Goal: Task Accomplishment & Management: Manage account settings

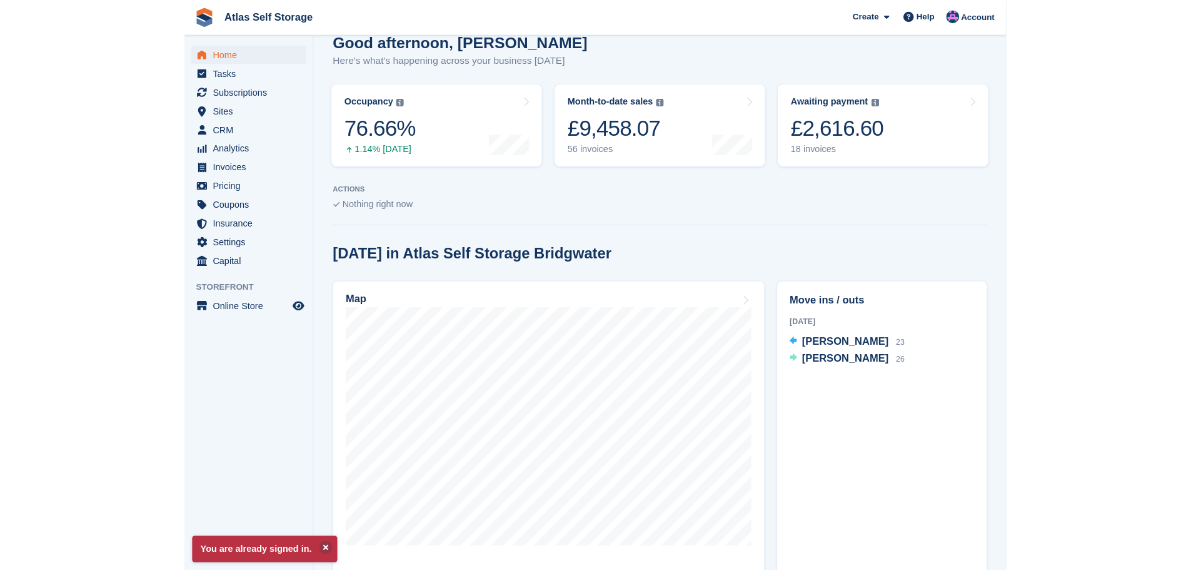
scroll to position [125, 0]
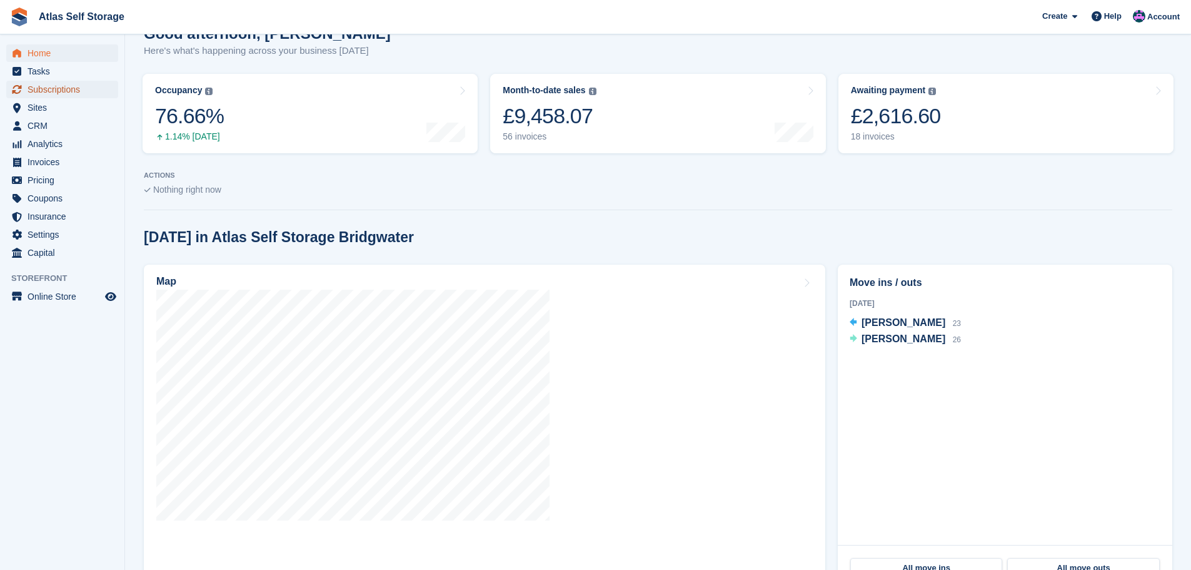
click at [68, 87] on span "Subscriptions" at bounding box center [65, 90] width 75 height 18
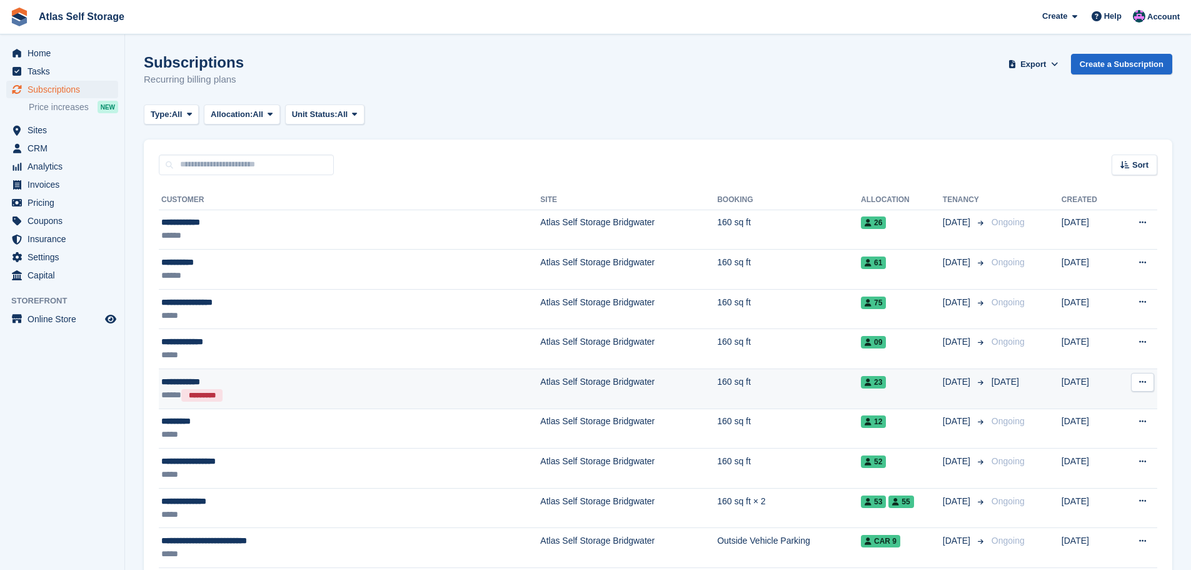
click at [861, 380] on span "23" at bounding box center [873, 382] width 25 height 13
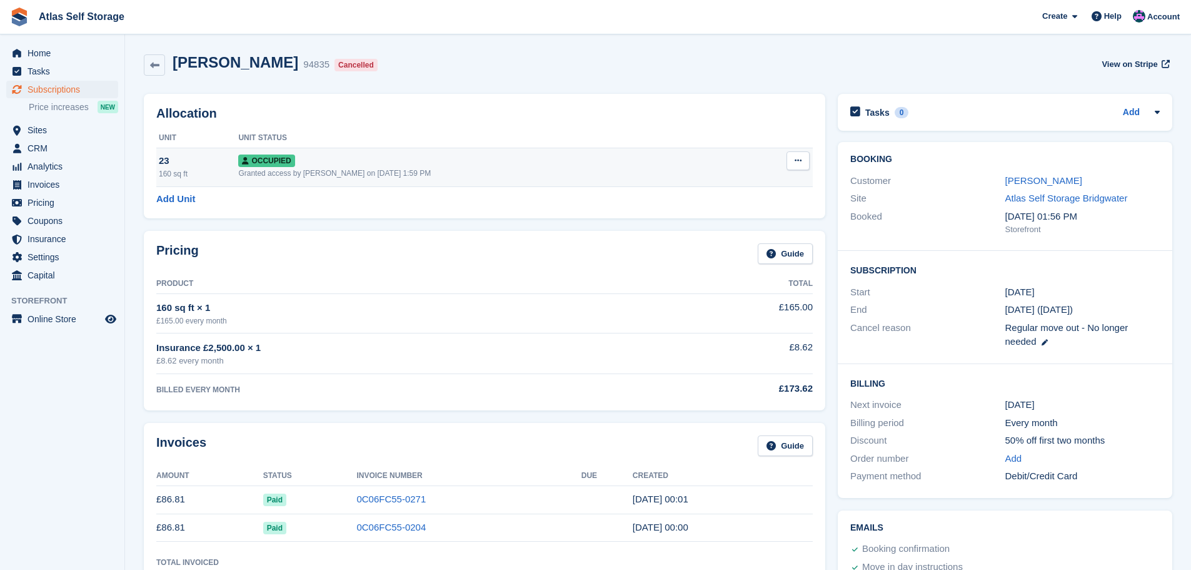
click at [279, 158] on span "Occupied" at bounding box center [266, 160] width 56 height 13
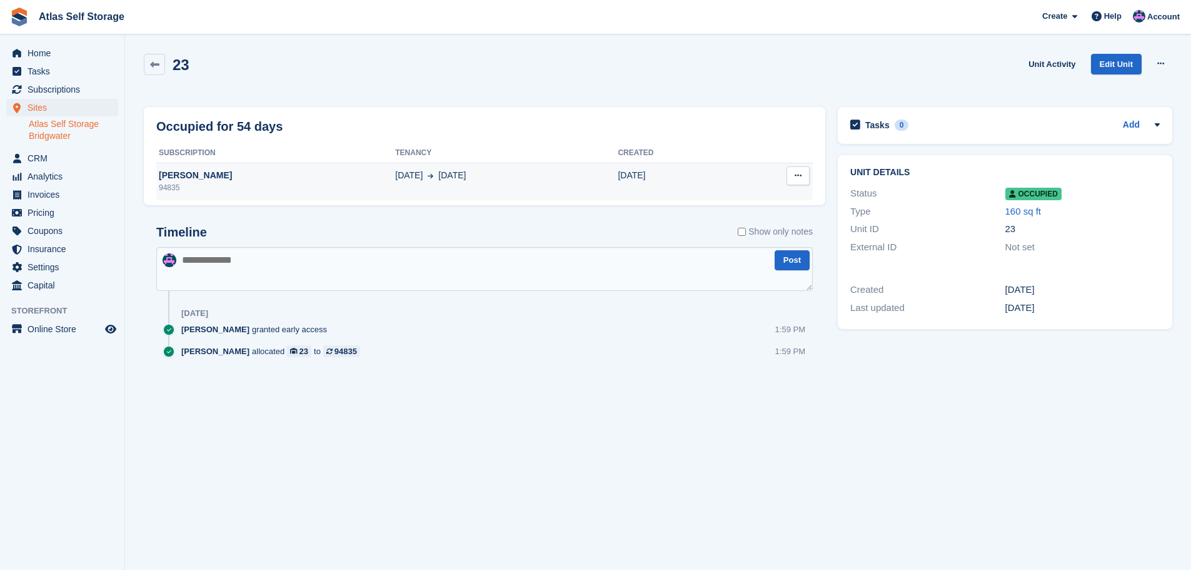
click at [795, 174] on icon at bounding box center [798, 175] width 7 height 8
click at [718, 198] on p "Deallocate" at bounding box center [749, 200] width 109 height 16
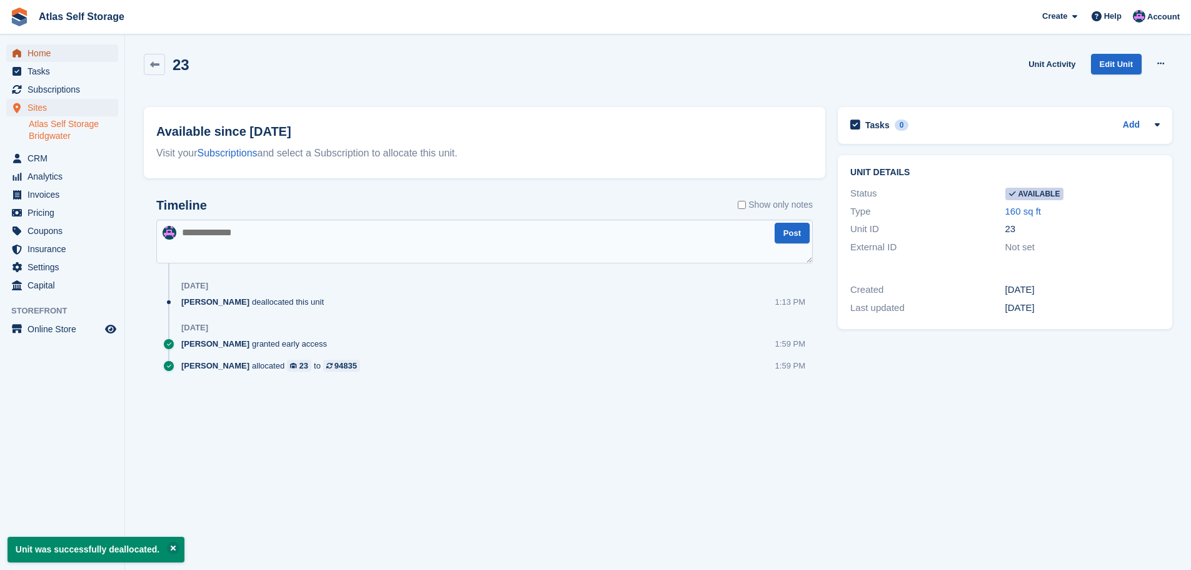
click at [41, 50] on span "Home" at bounding box center [65, 53] width 75 height 18
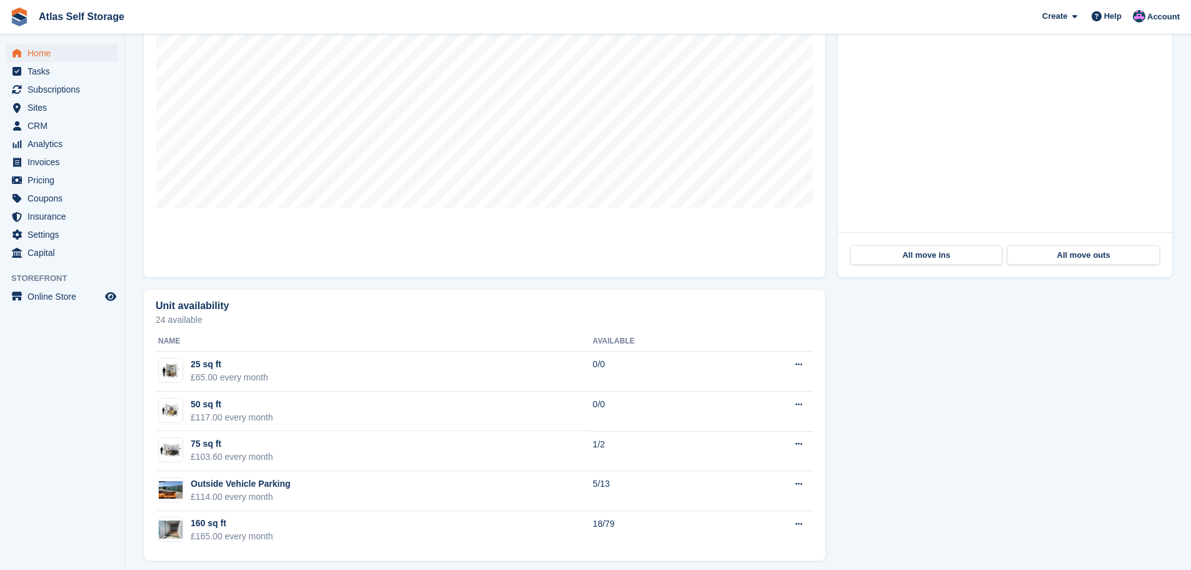
scroll to position [446, 0]
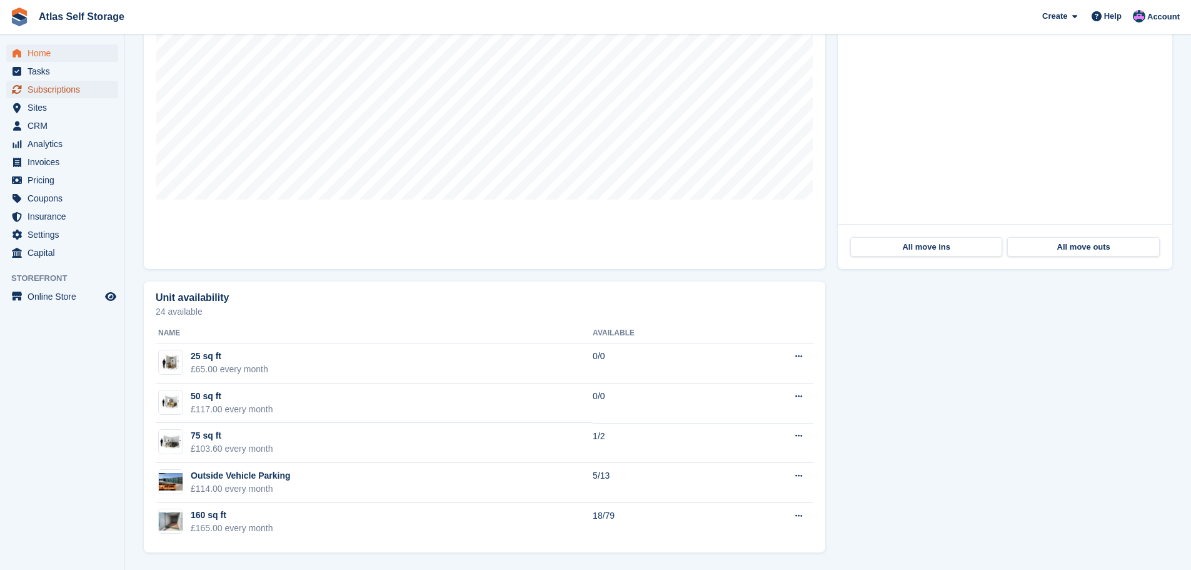
click at [68, 88] on span "Subscriptions" at bounding box center [65, 90] width 75 height 18
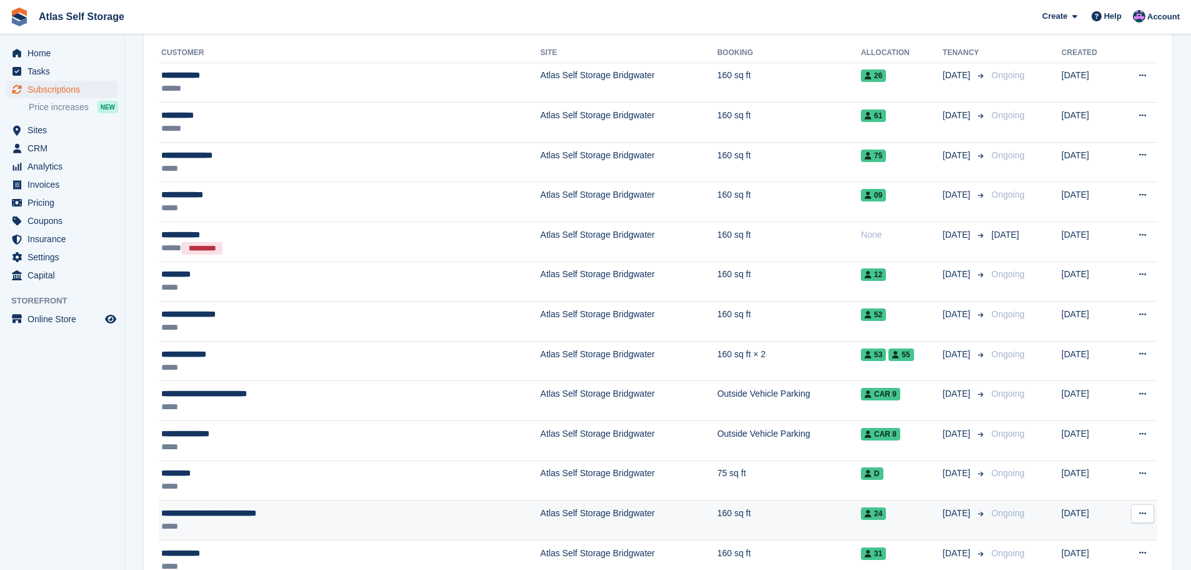
scroll to position [125, 0]
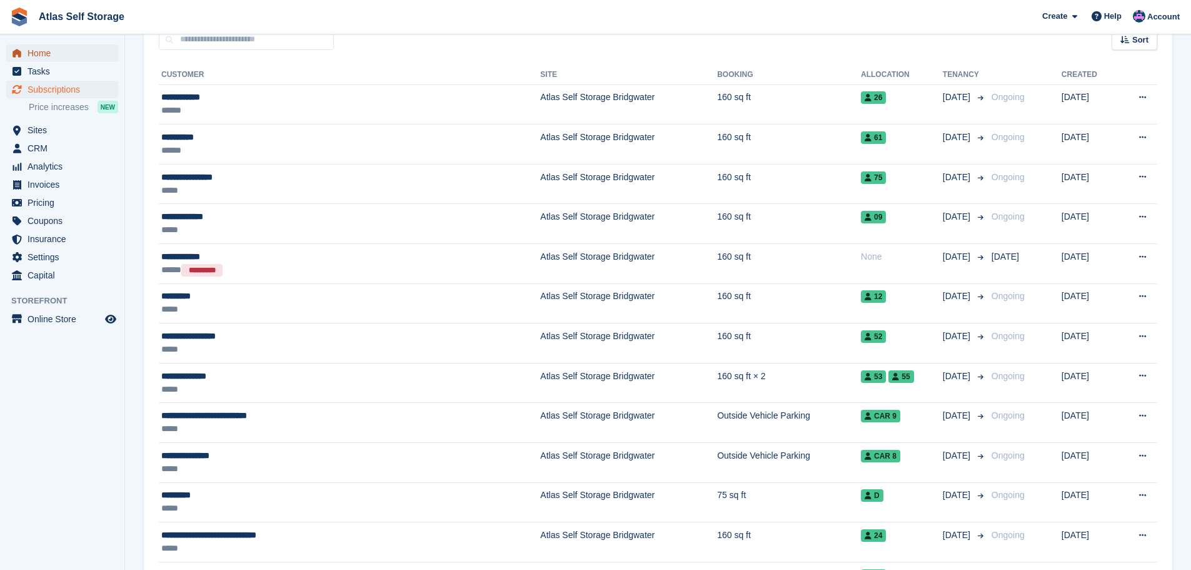
click at [44, 55] on span "Home" at bounding box center [65, 53] width 75 height 18
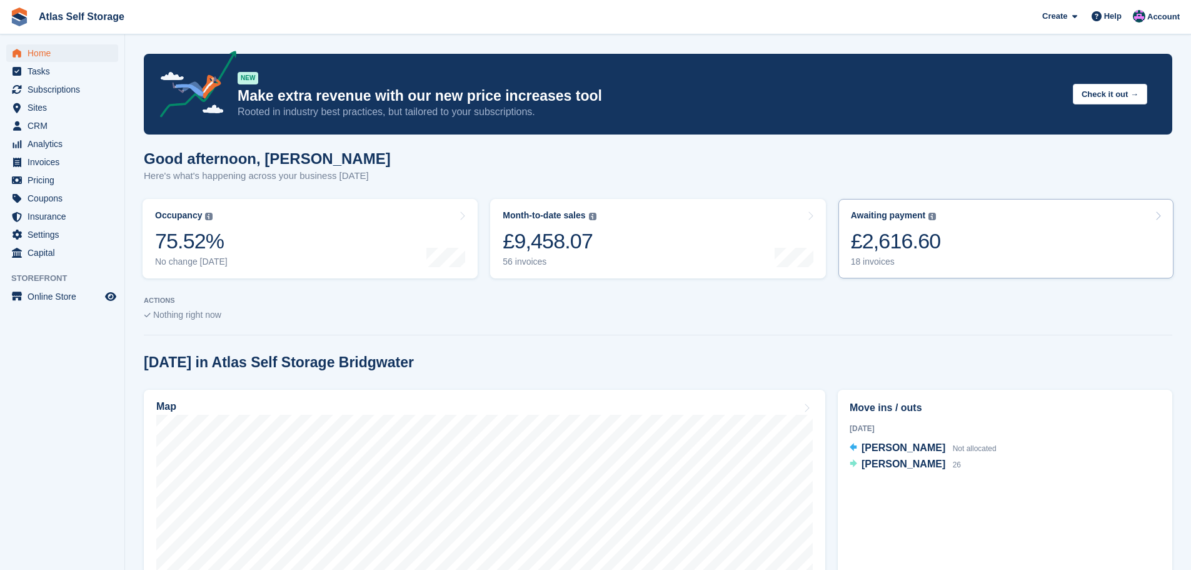
click at [876, 260] on div "18 invoices" at bounding box center [896, 261] width 90 height 11
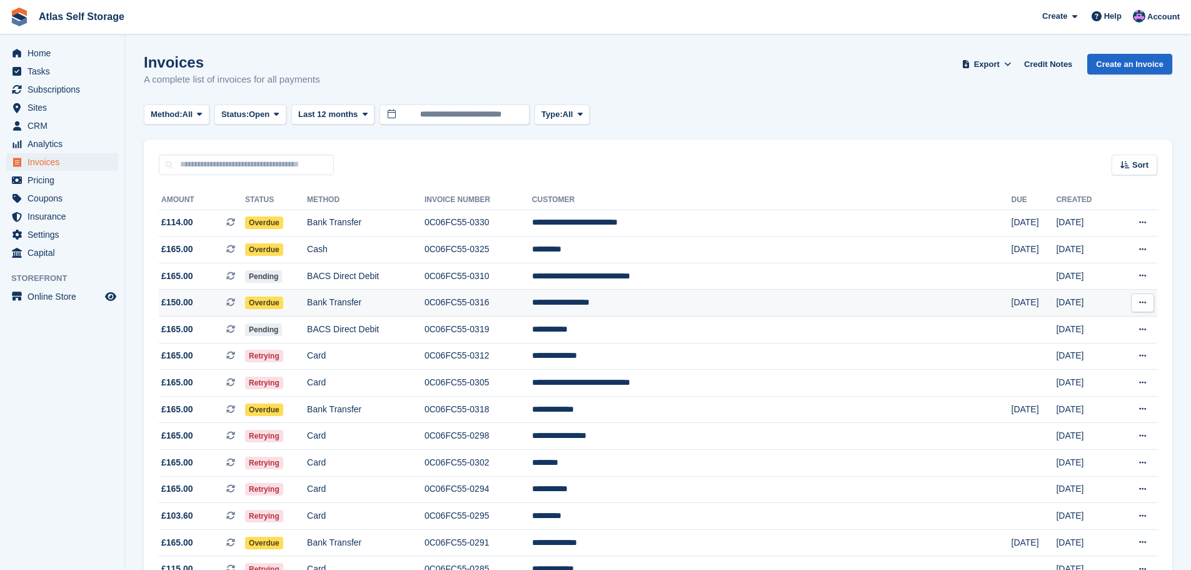
click at [695, 300] on td "**********" at bounding box center [772, 302] width 480 height 27
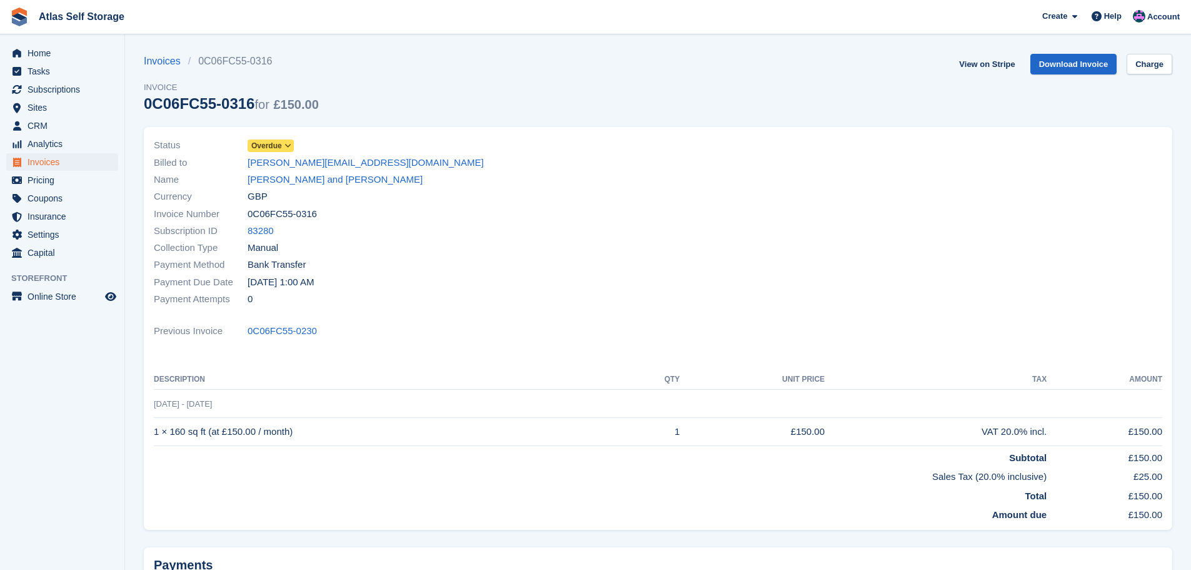
click at [287, 142] on icon at bounding box center [287, 146] width 7 height 8
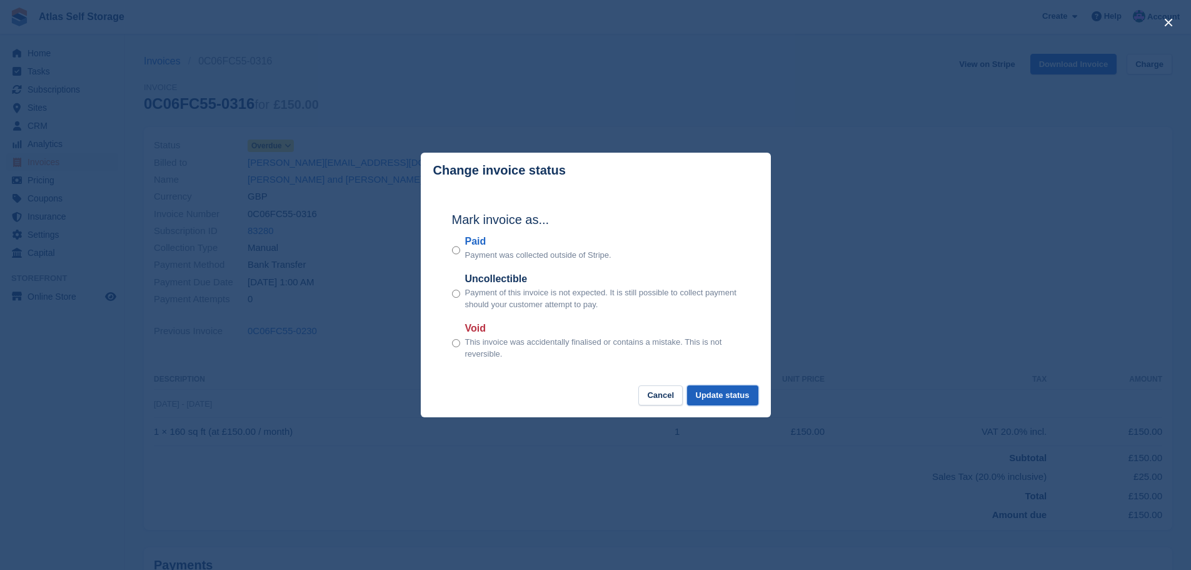
click at [719, 394] on button "Update status" at bounding box center [722, 395] width 71 height 21
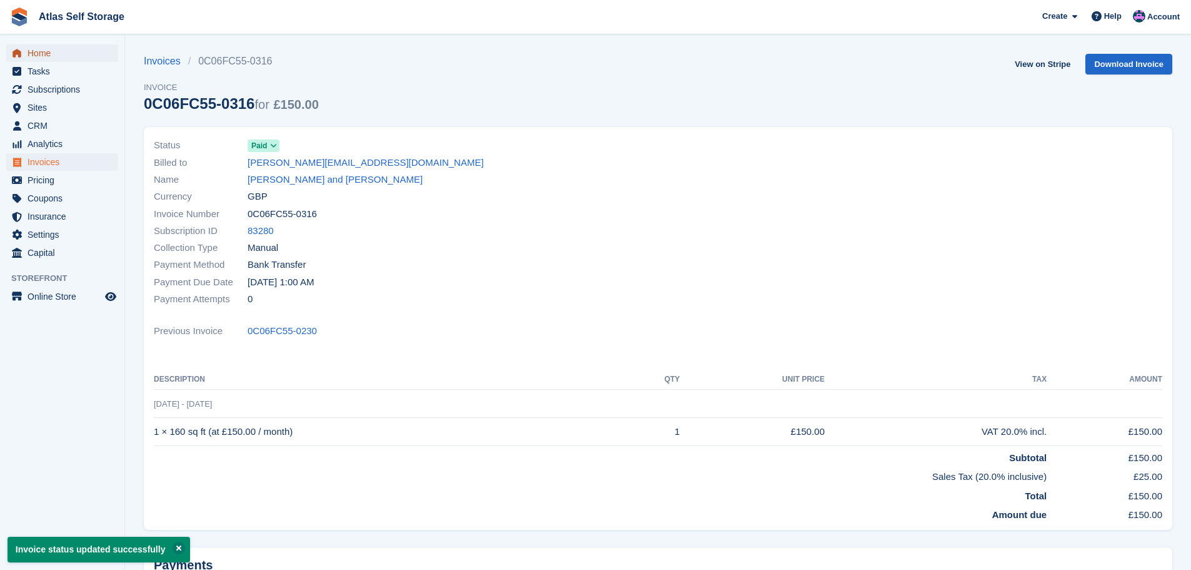
click at [41, 51] on span "Home" at bounding box center [65, 53] width 75 height 18
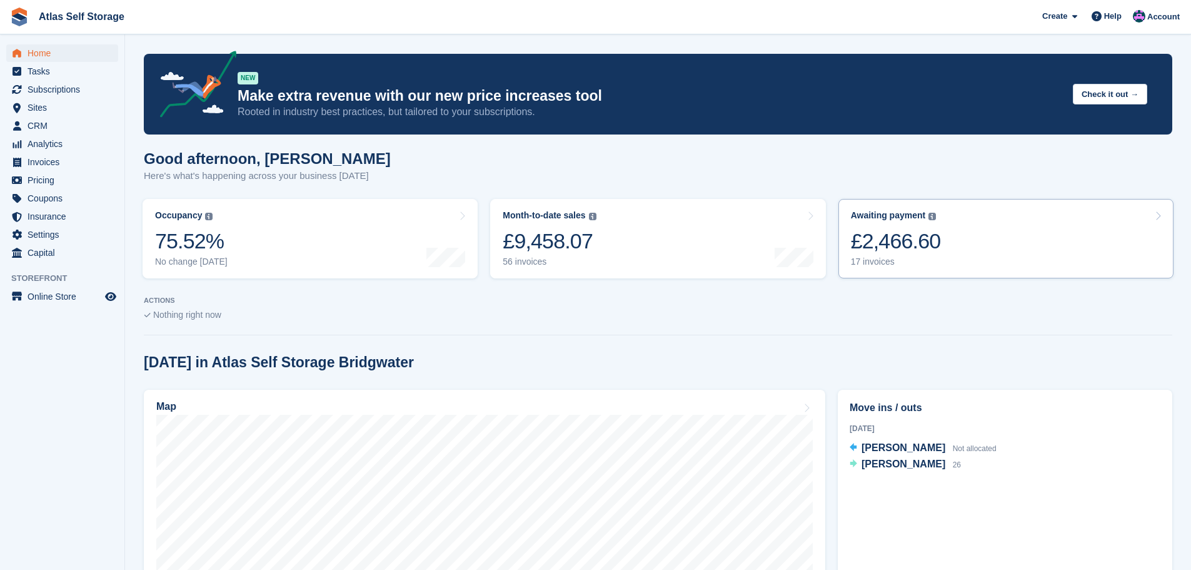
click at [861, 263] on div "17 invoices" at bounding box center [896, 261] width 90 height 11
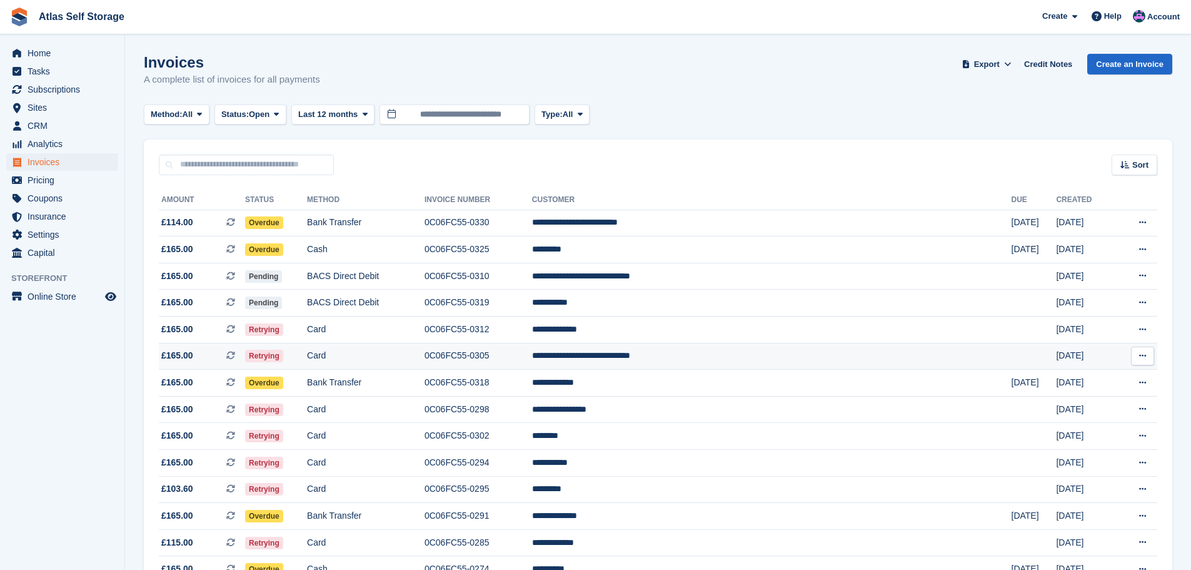
scroll to position [63, 0]
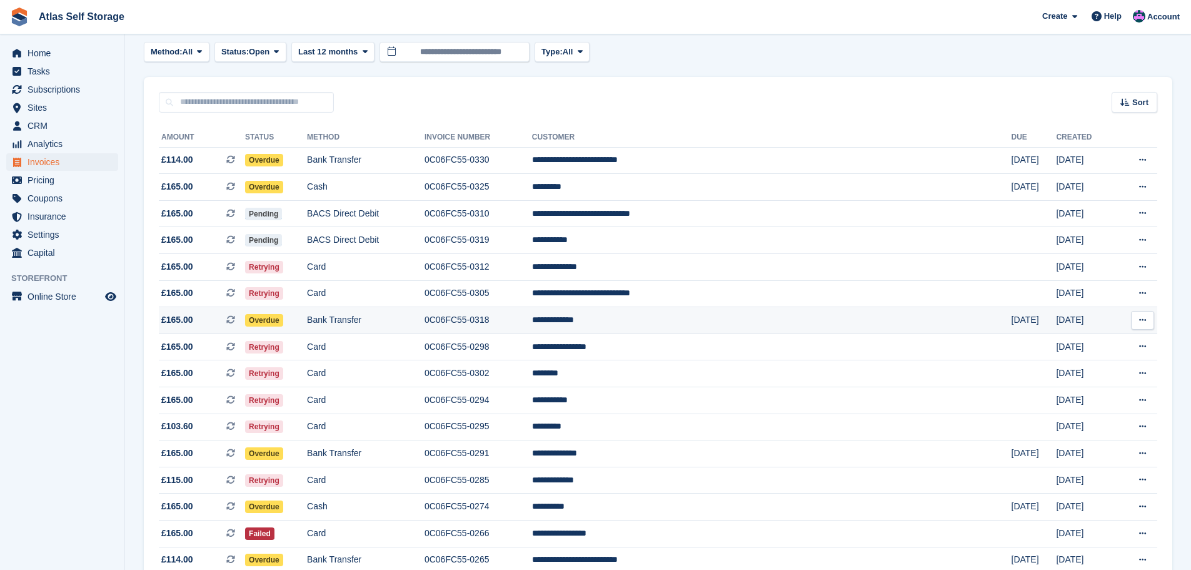
click at [283, 317] on span "Overdue" at bounding box center [264, 320] width 38 height 13
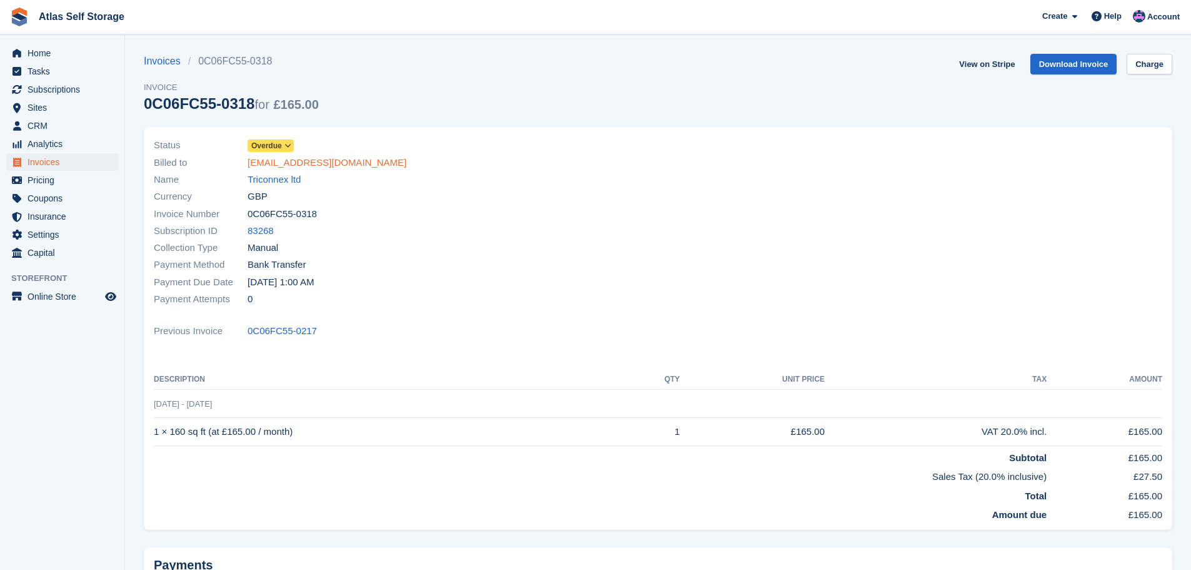
click at [309, 162] on link "[EMAIL_ADDRESS][DOMAIN_NAME]" at bounding box center [327, 163] width 159 height 14
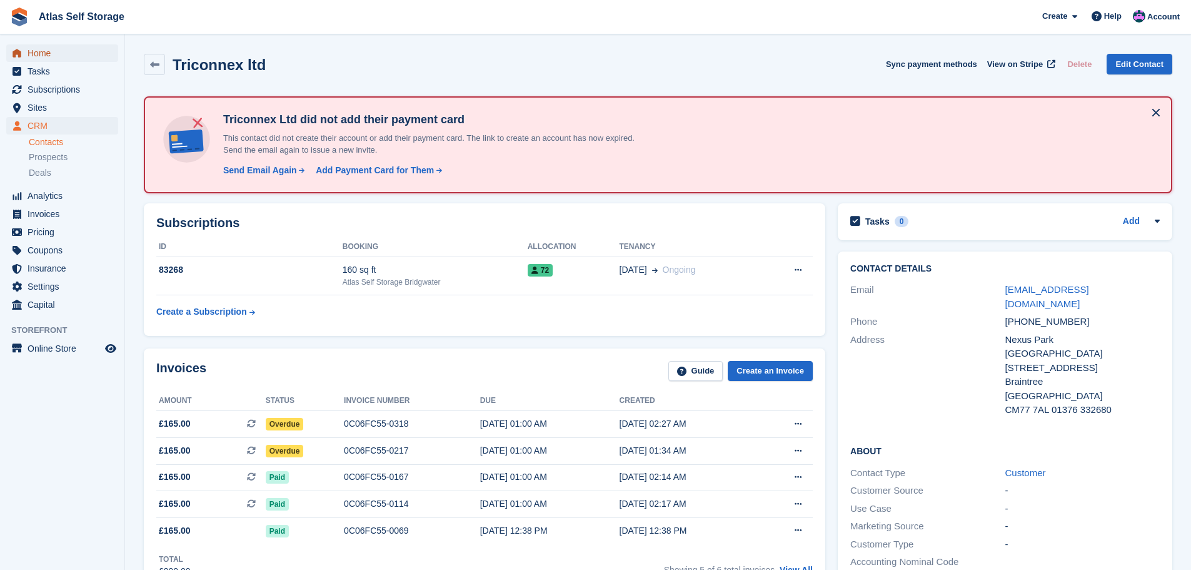
click at [43, 50] on span "Home" at bounding box center [65, 53] width 75 height 18
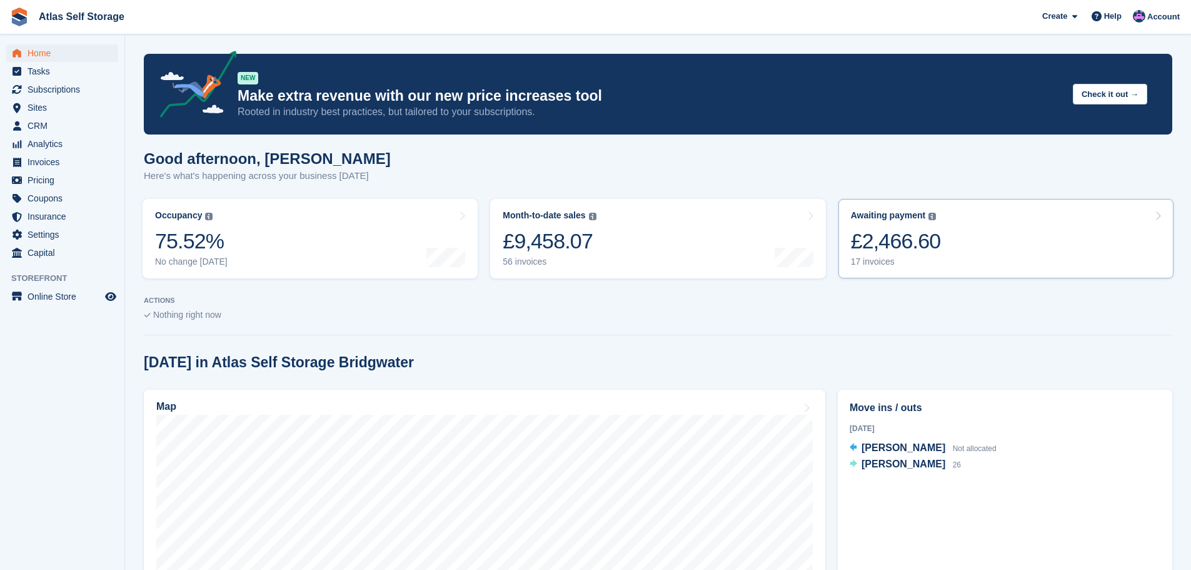
click at [877, 259] on div "17 invoices" at bounding box center [896, 261] width 90 height 11
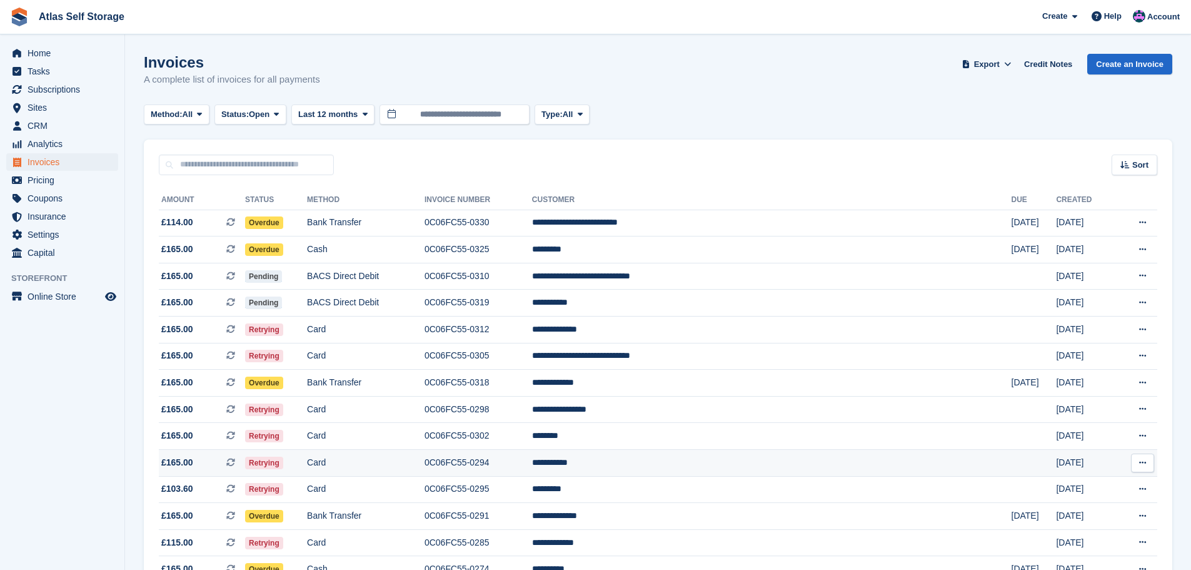
click at [695, 463] on td "**********" at bounding box center [772, 463] width 480 height 27
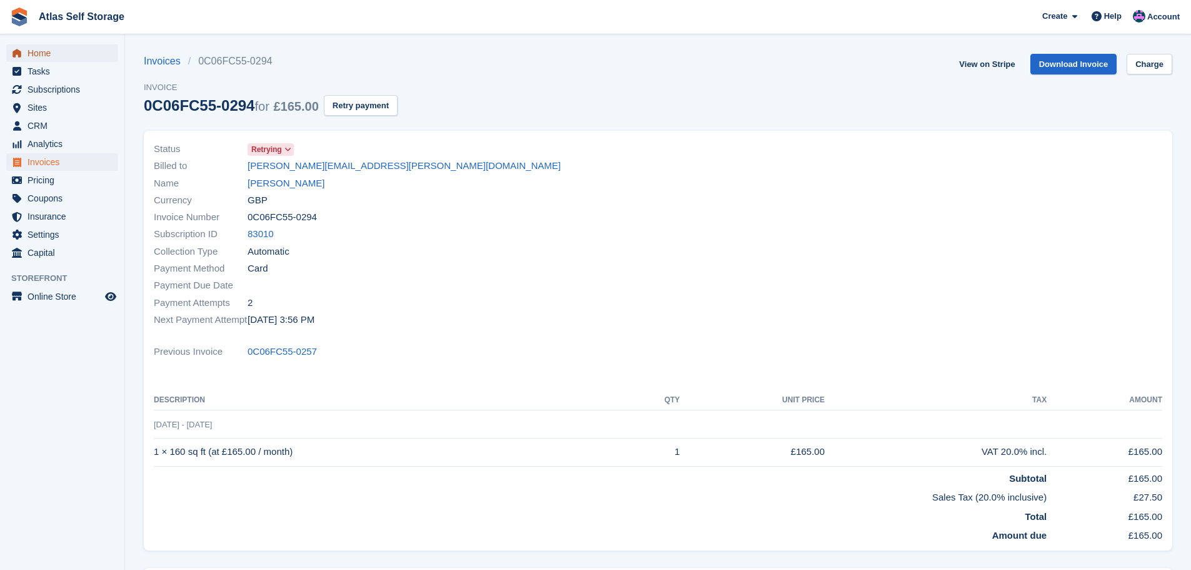
click at [41, 49] on span "Home" at bounding box center [65, 53] width 75 height 18
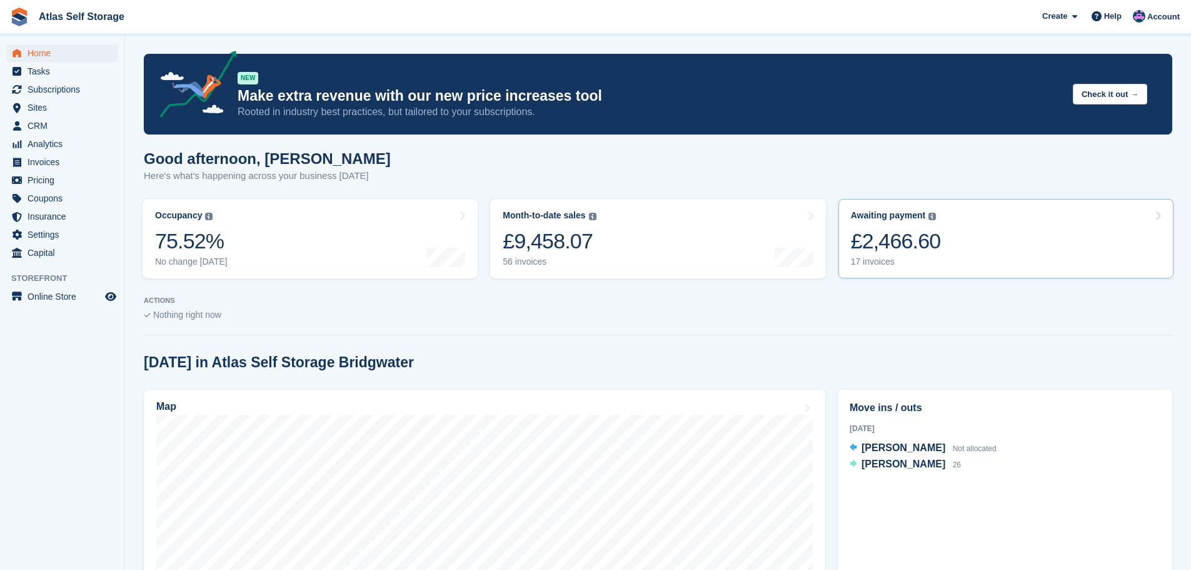
click at [860, 263] on div "17 invoices" at bounding box center [896, 261] width 90 height 11
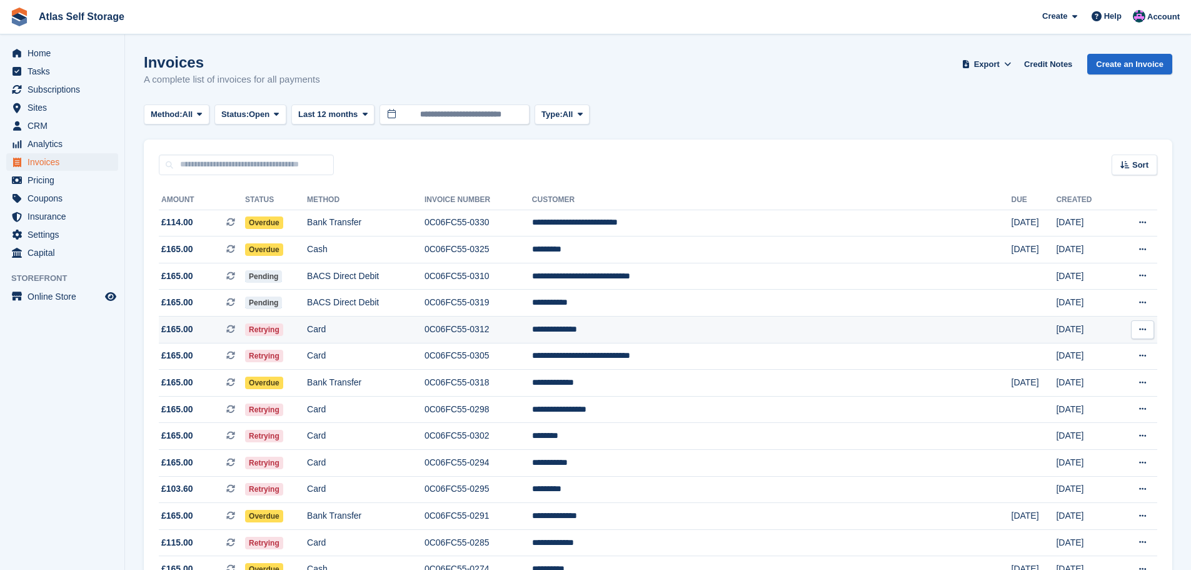
click at [693, 329] on td "**********" at bounding box center [772, 329] width 480 height 27
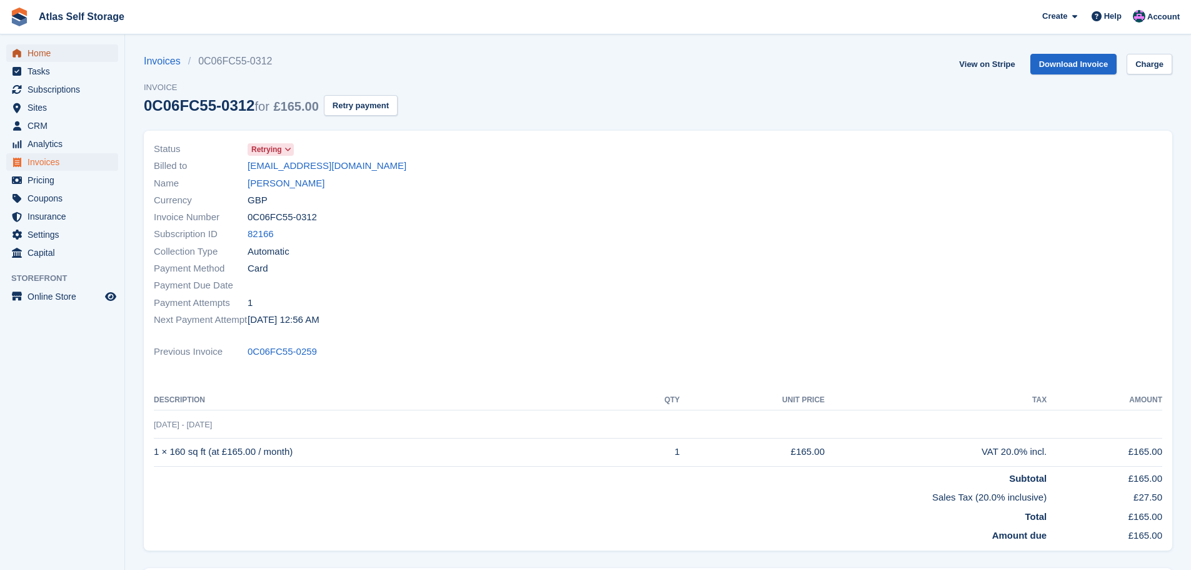
click at [40, 53] on span "Home" at bounding box center [65, 53] width 75 height 18
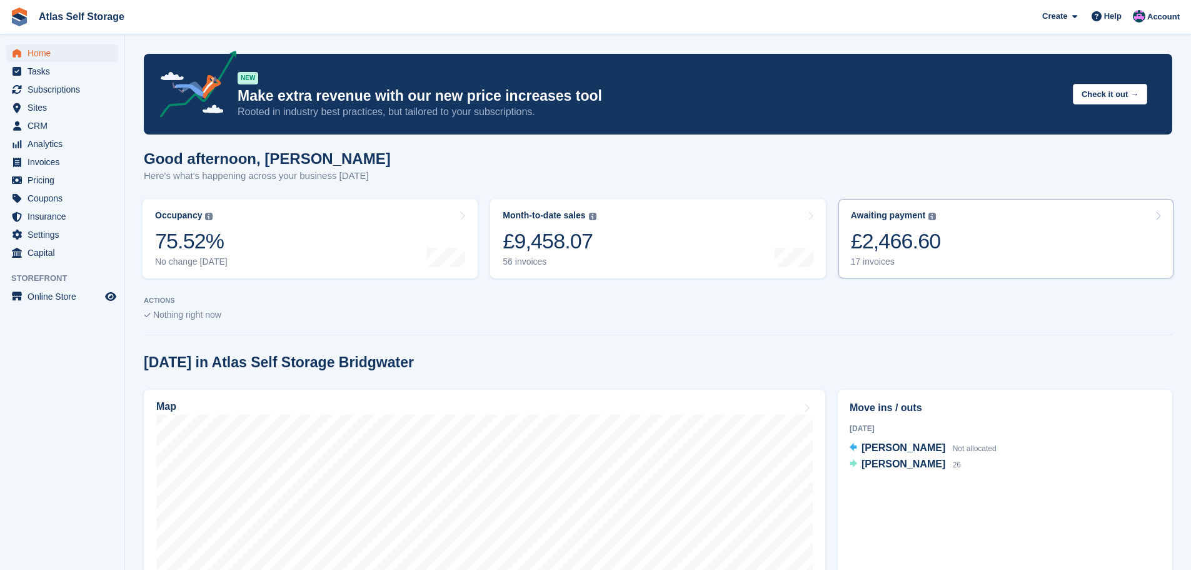
click at [875, 261] on div "17 invoices" at bounding box center [896, 261] width 90 height 11
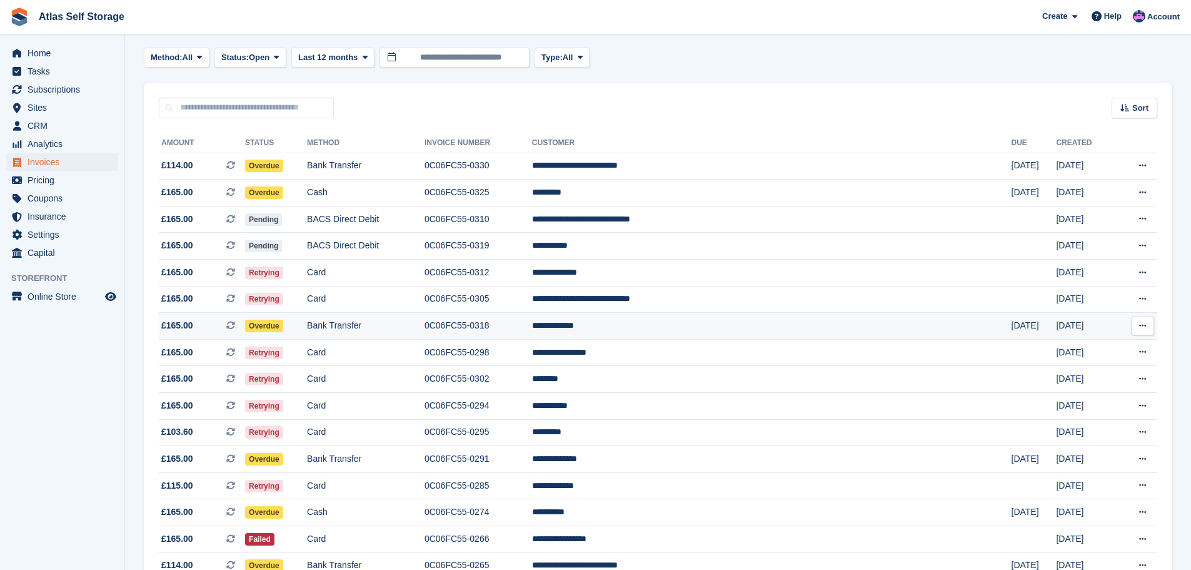
scroll to position [125, 0]
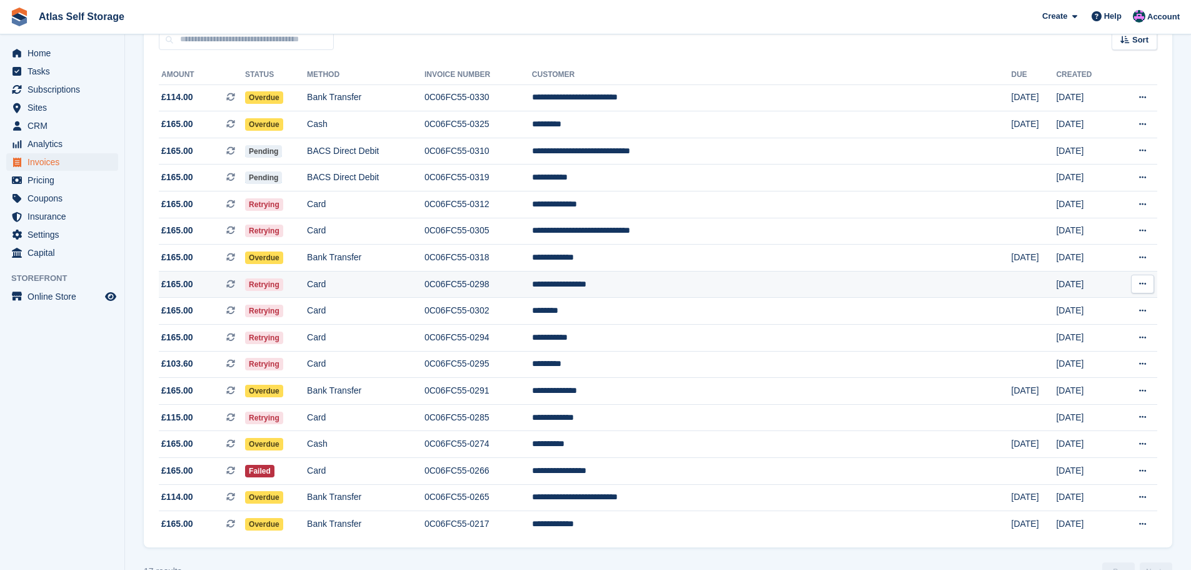
click at [693, 283] on td "**********" at bounding box center [772, 284] width 480 height 27
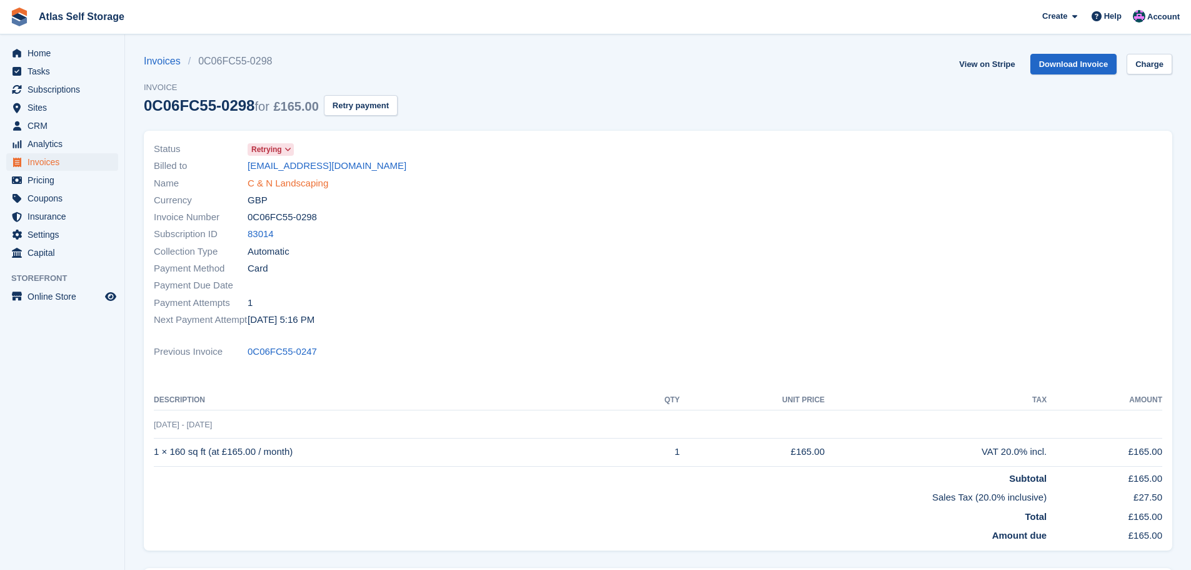
click at [288, 182] on link "C & N Landscaping" at bounding box center [288, 183] width 81 height 14
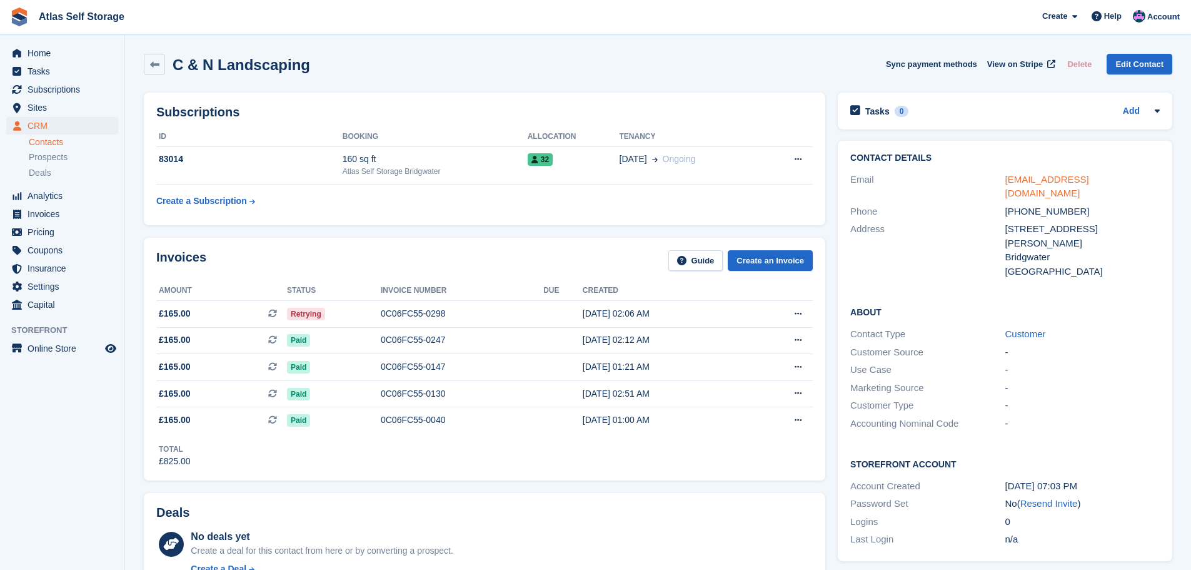
click at [1075, 177] on link "candnlandscaping@outlook.com" at bounding box center [1047, 186] width 84 height 25
click at [38, 51] on span "Home" at bounding box center [65, 53] width 75 height 18
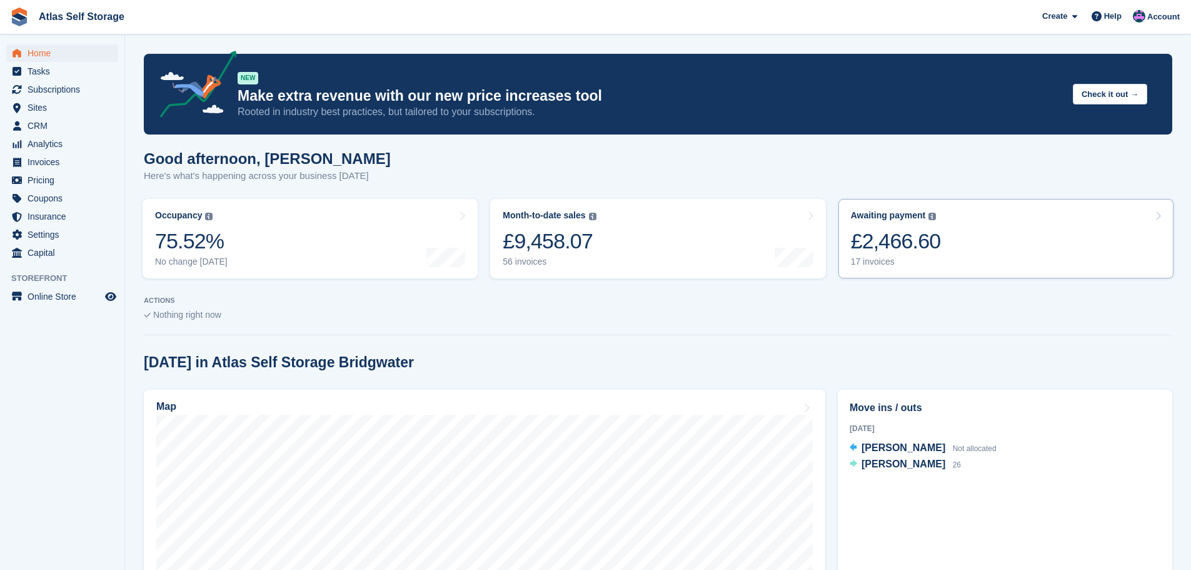
click at [871, 263] on div "17 invoices" at bounding box center [896, 261] width 90 height 11
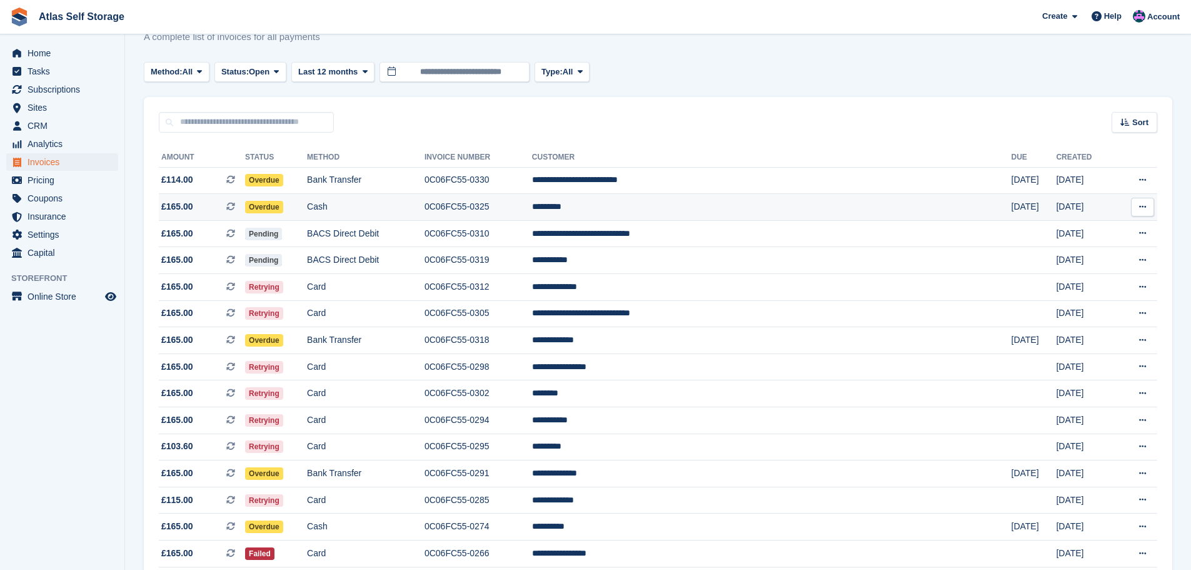
scroll to position [63, 0]
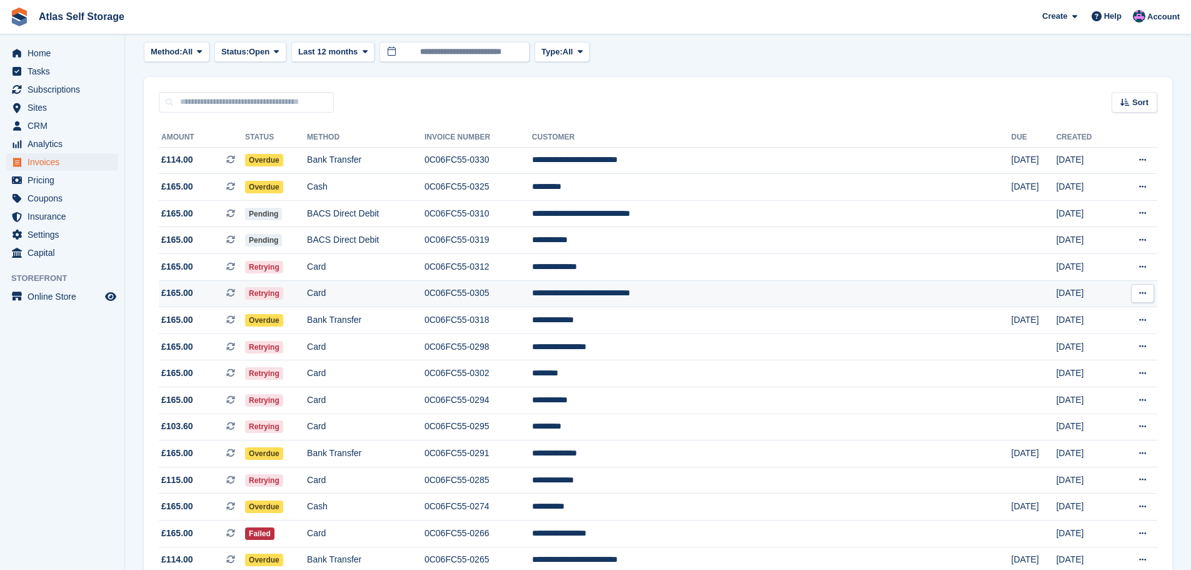
click at [706, 290] on td "**********" at bounding box center [772, 293] width 480 height 27
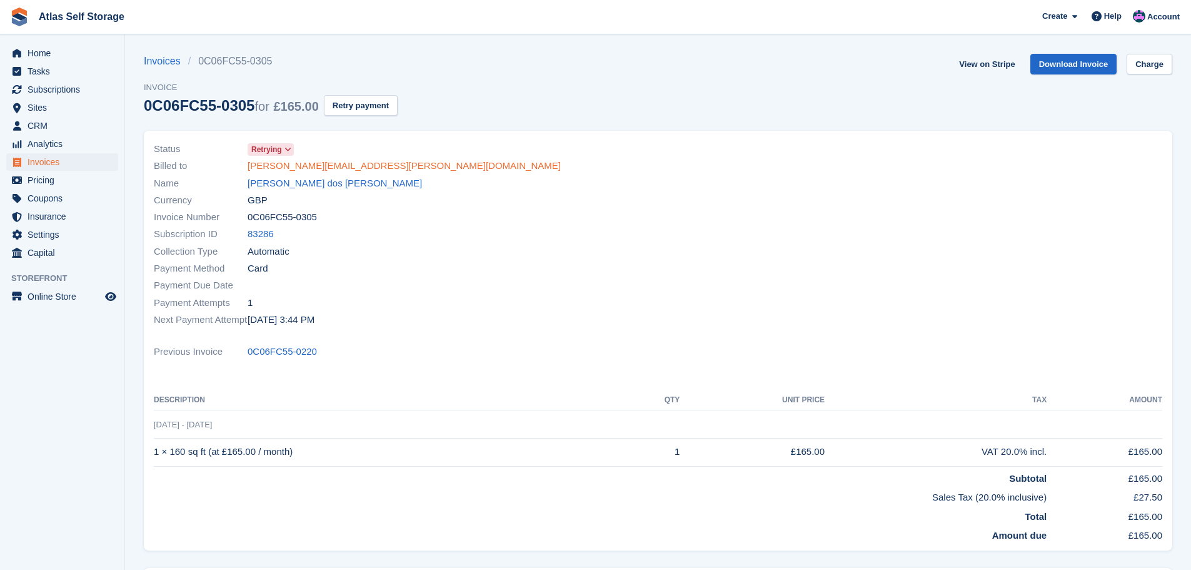
click at [278, 164] on link "roger.azevedo@btinternet.com" at bounding box center [404, 166] width 313 height 14
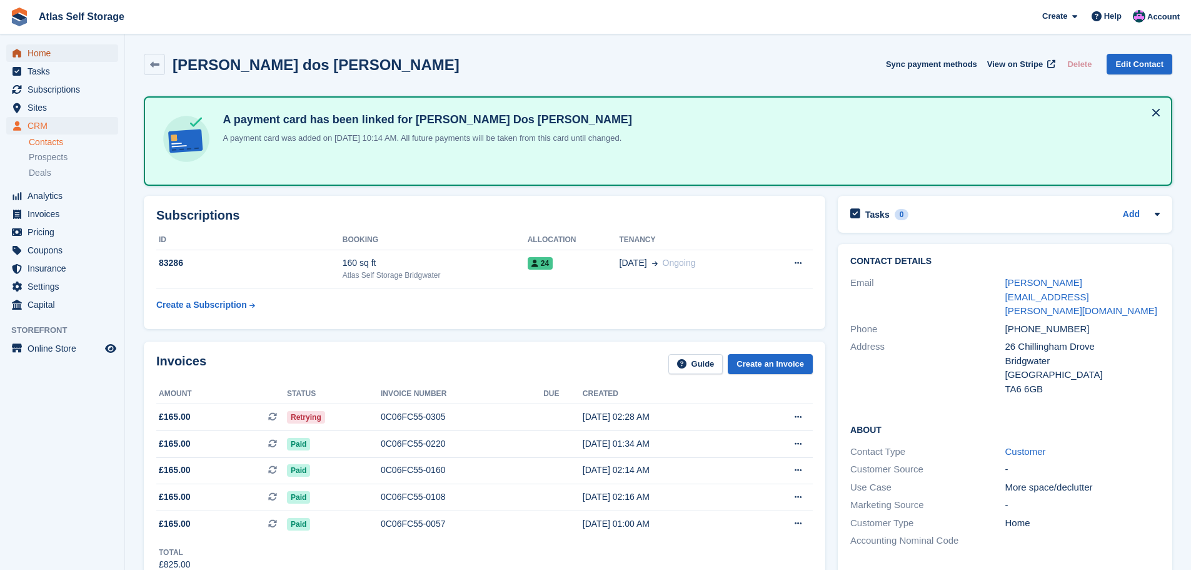
click at [36, 54] on span "Home" at bounding box center [65, 53] width 75 height 18
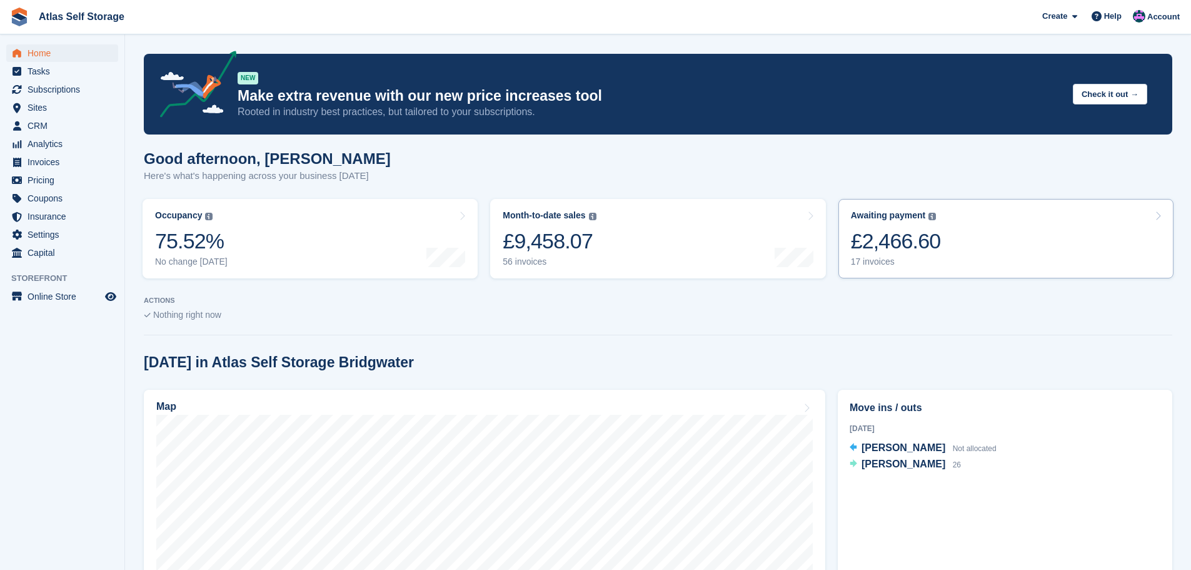
click at [876, 259] on div "17 invoices" at bounding box center [896, 261] width 90 height 11
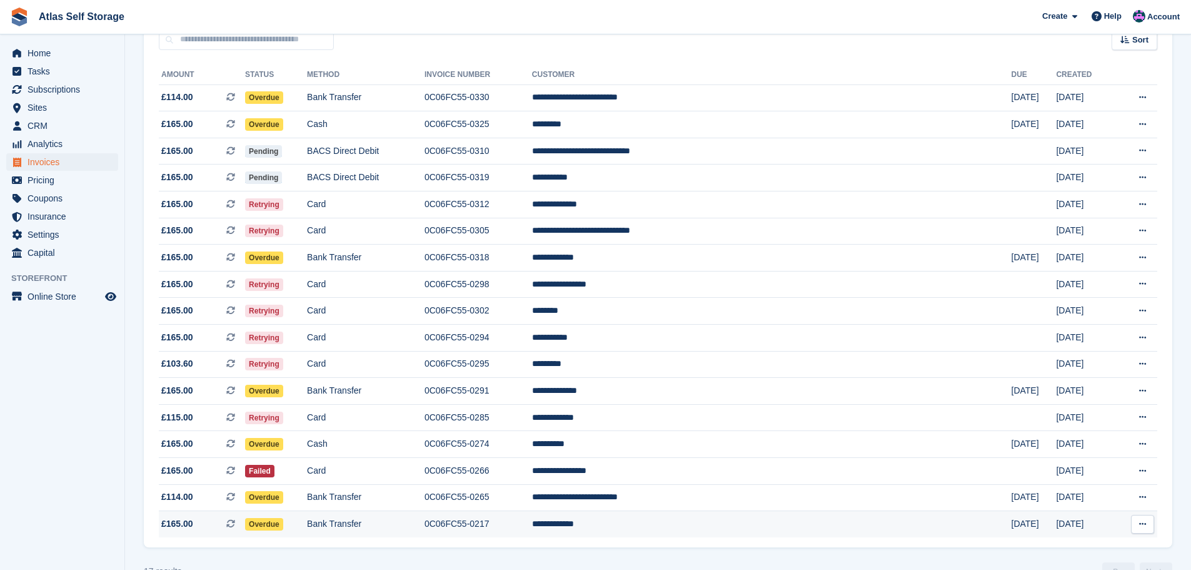
scroll to position [155, 0]
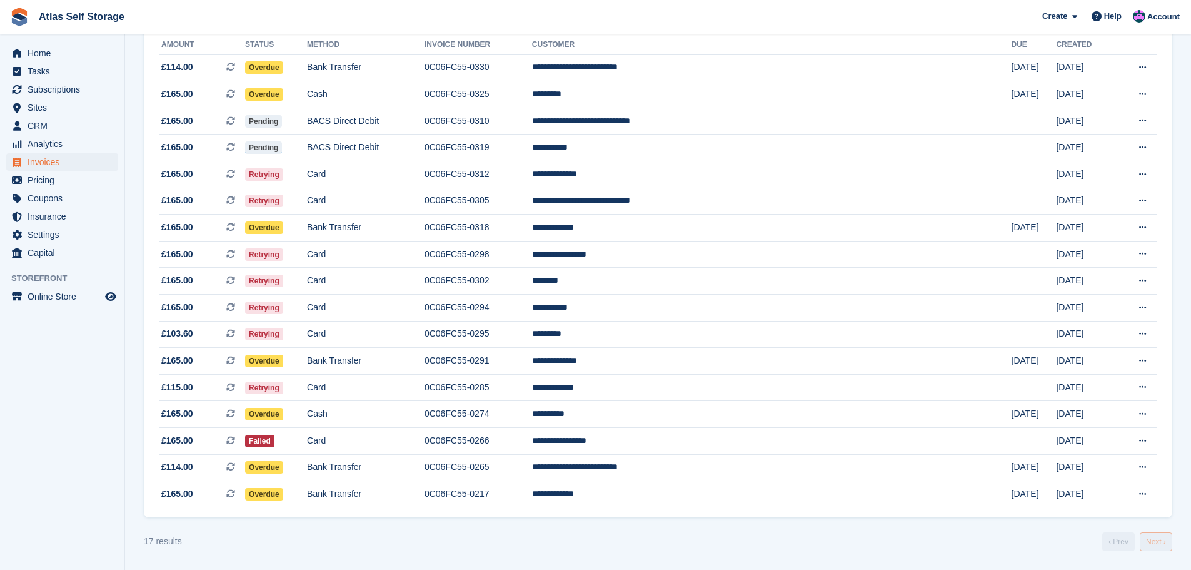
click at [1156, 543] on link "Next ›" at bounding box center [1156, 541] width 33 height 19
click at [283, 465] on span "Overdue" at bounding box center [264, 467] width 38 height 13
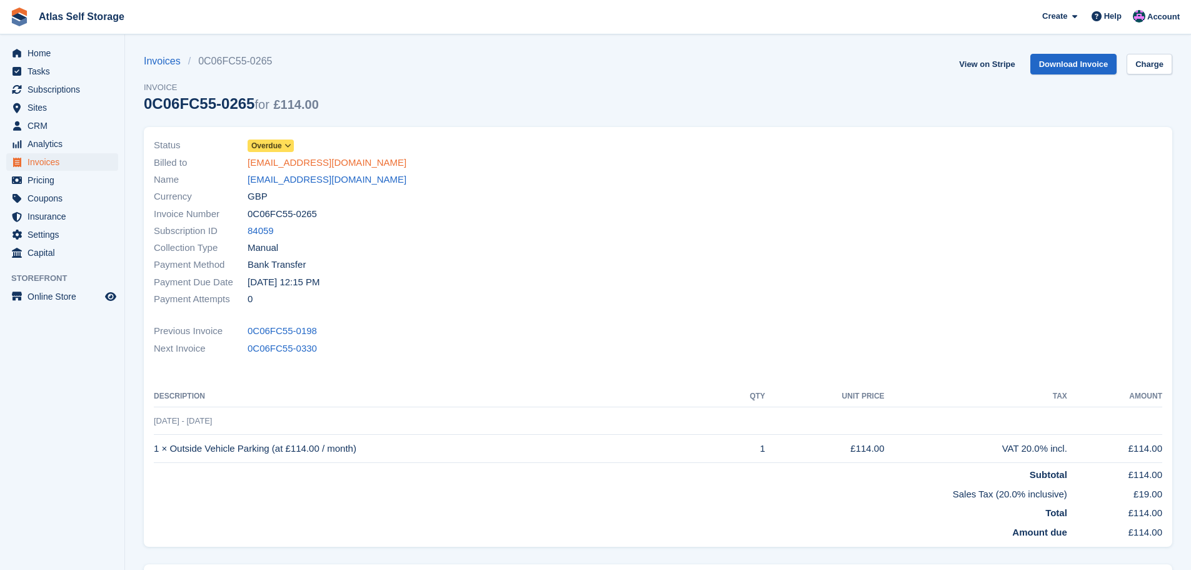
click at [309, 164] on link "[EMAIL_ADDRESS][DOMAIN_NAME]" at bounding box center [327, 163] width 159 height 14
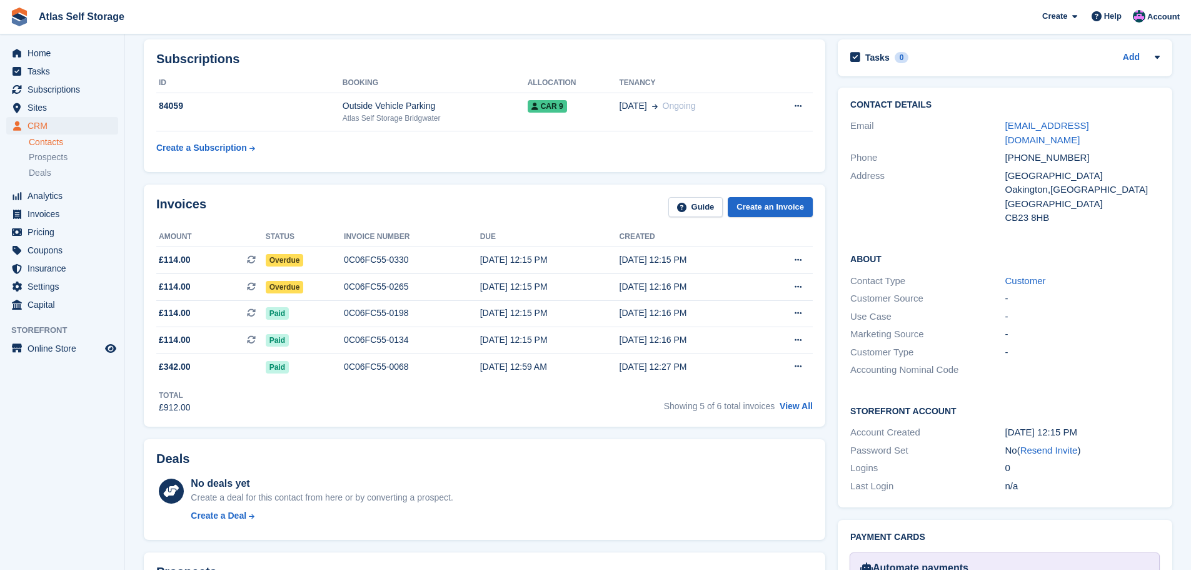
scroll to position [188, 0]
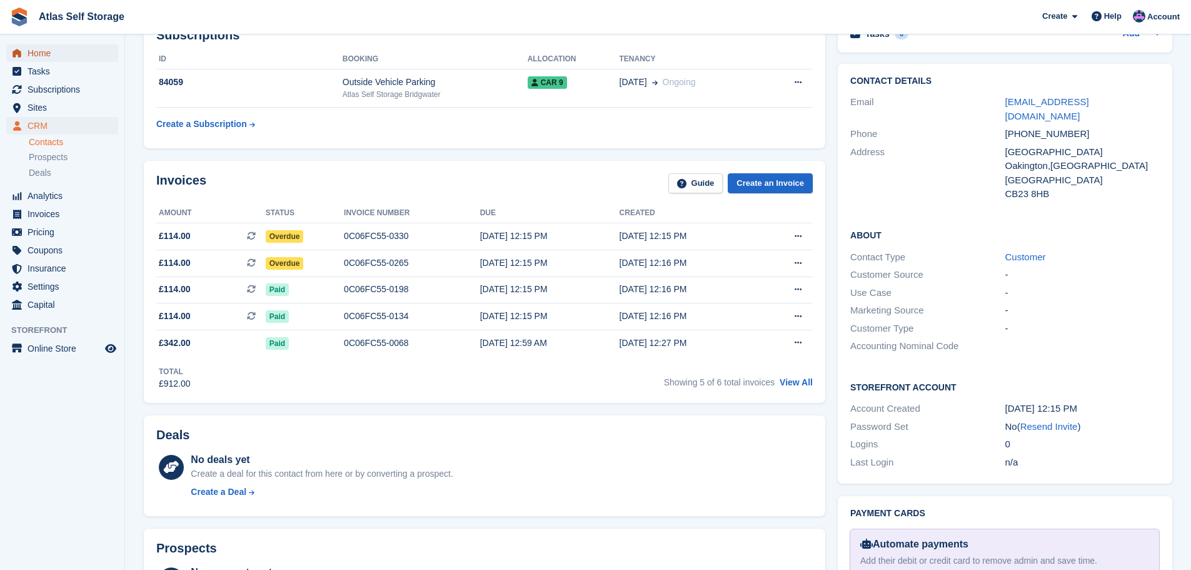
click at [42, 54] on span "Home" at bounding box center [65, 53] width 75 height 18
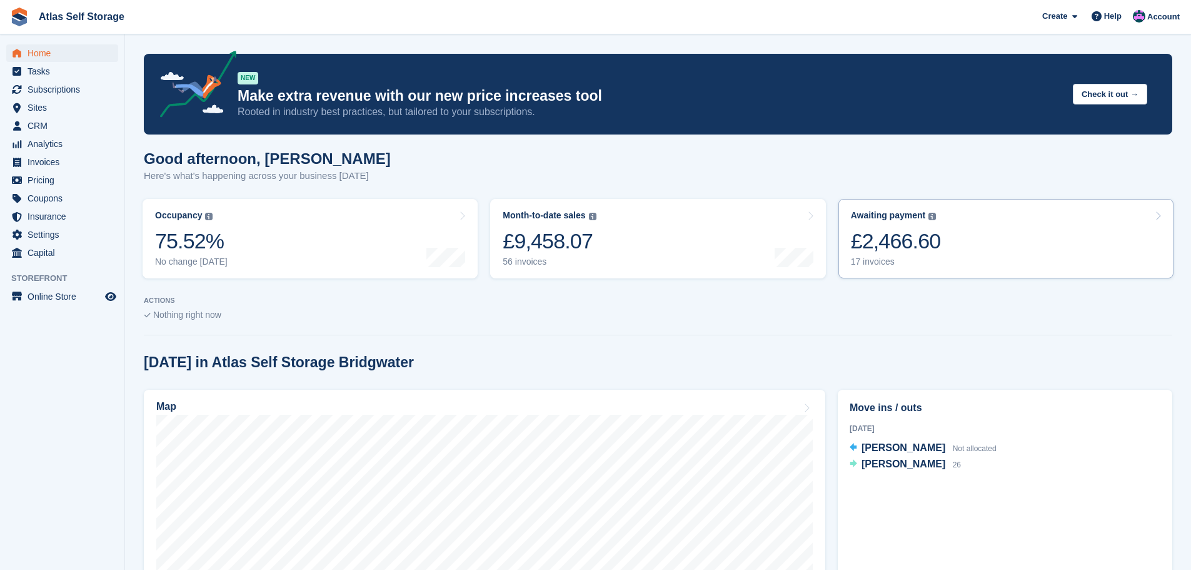
click at [866, 263] on div "17 invoices" at bounding box center [896, 261] width 90 height 11
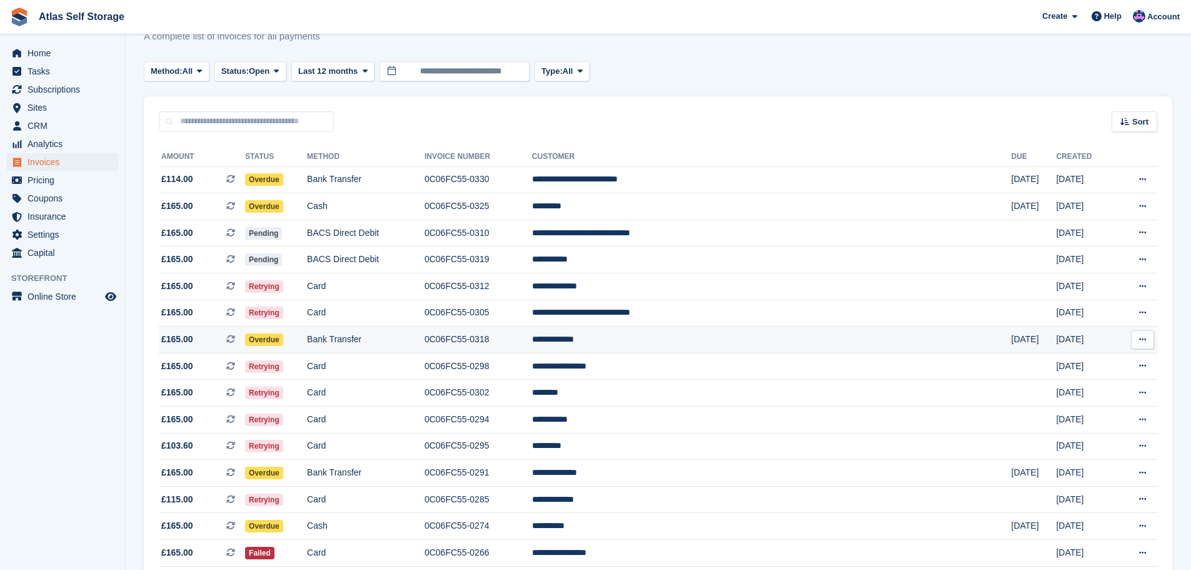
scroll to position [63, 0]
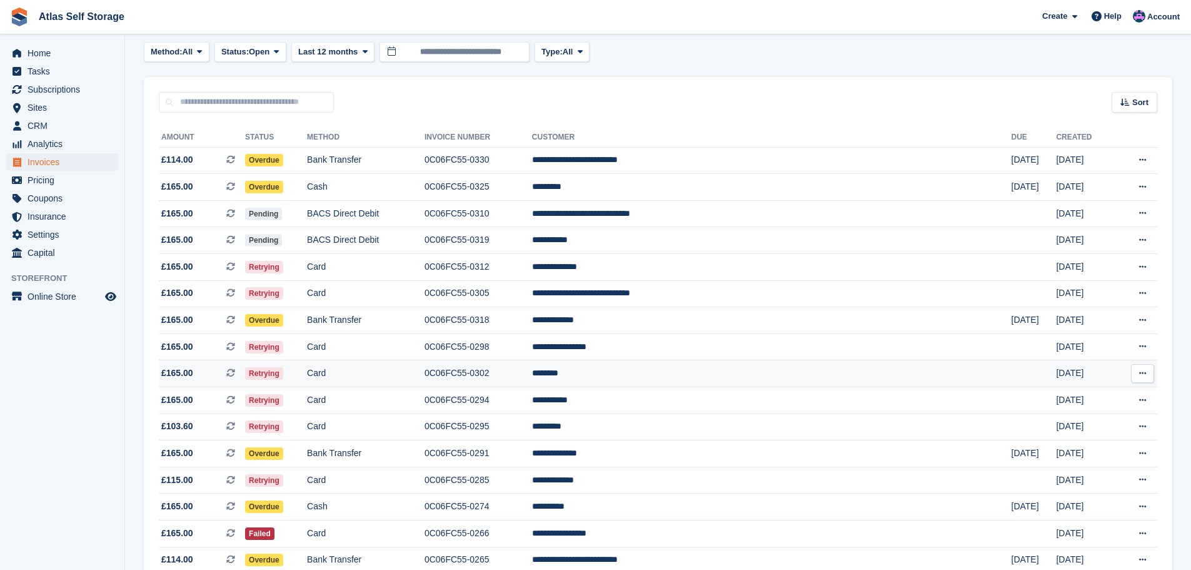
click at [692, 372] on td "********" at bounding box center [772, 373] width 480 height 27
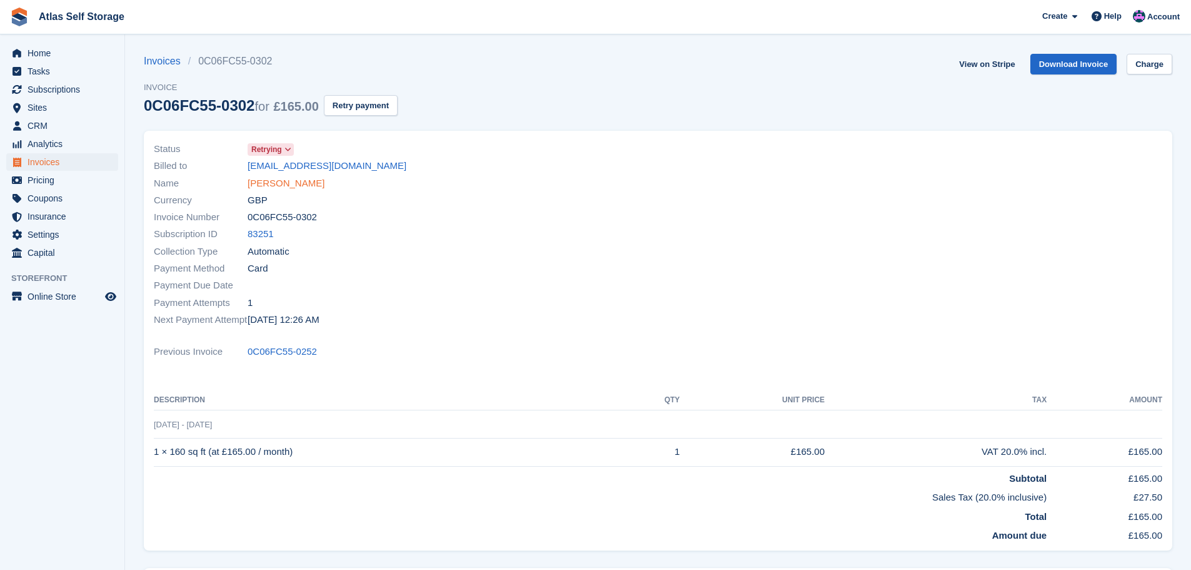
click at [268, 183] on link "Dion Ash" at bounding box center [286, 183] width 77 height 14
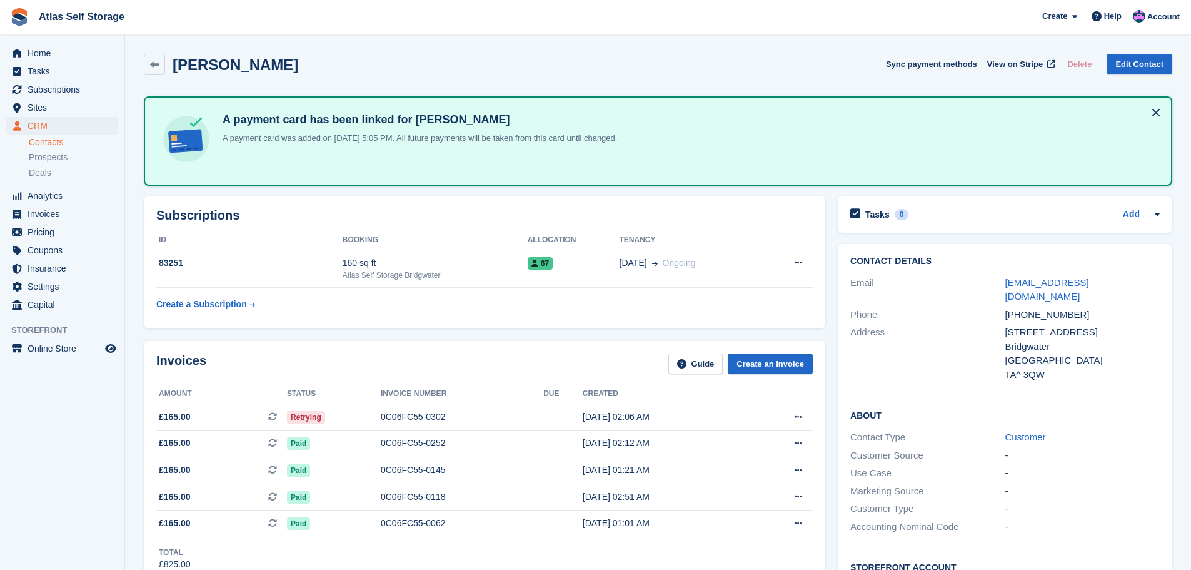
click at [1024, 368] on div "TA^ 3QW" at bounding box center [1082, 375] width 154 height 14
click at [1028, 339] on div "Bridgwater" at bounding box center [1082, 346] width 154 height 14
click at [39, 51] on span "Home" at bounding box center [65, 53] width 75 height 18
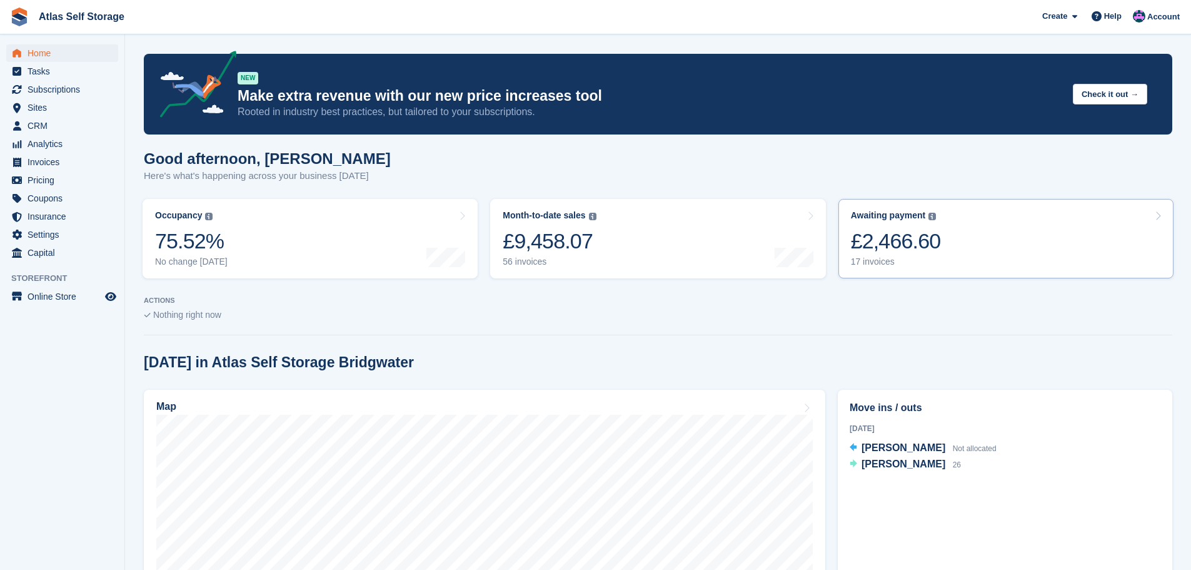
click at [873, 261] on div "17 invoices" at bounding box center [896, 261] width 90 height 11
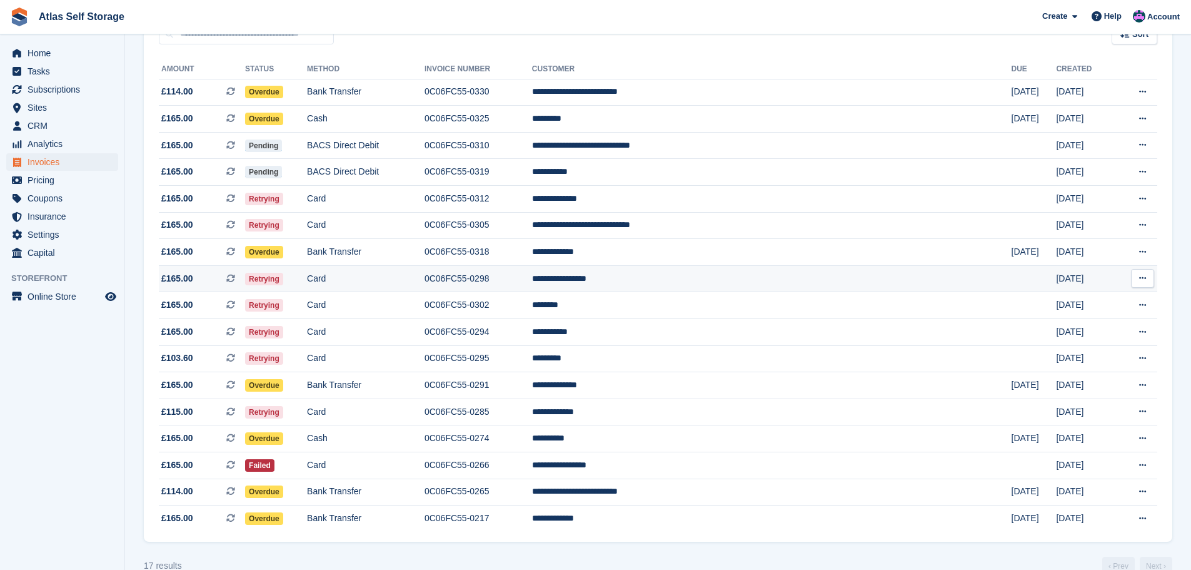
scroll to position [155, 0]
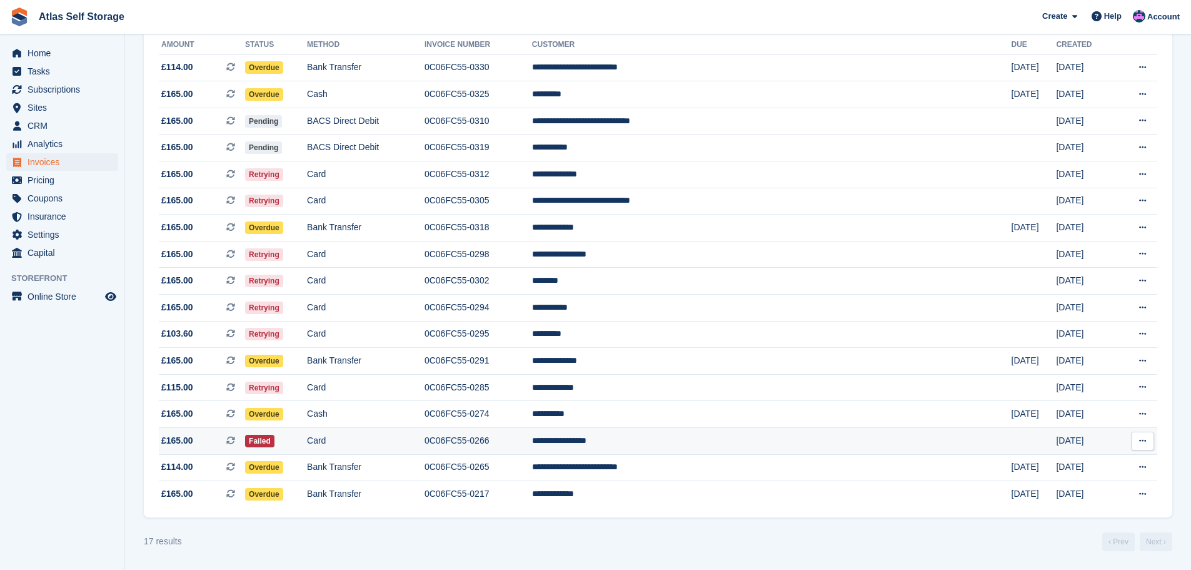
click at [868, 439] on td "**********" at bounding box center [772, 441] width 480 height 27
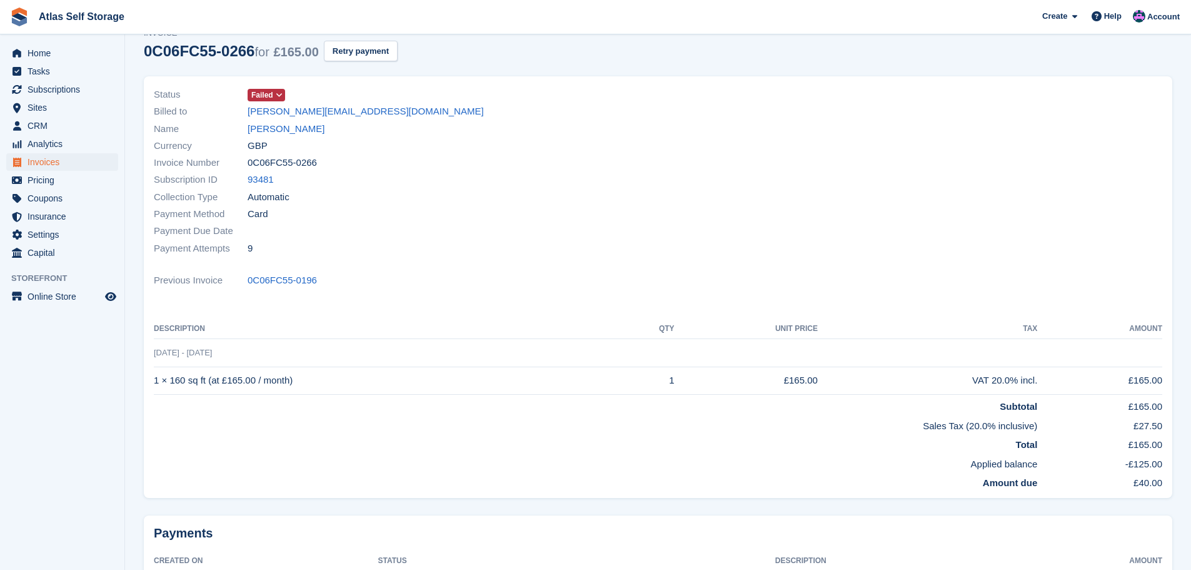
scroll to position [32, 0]
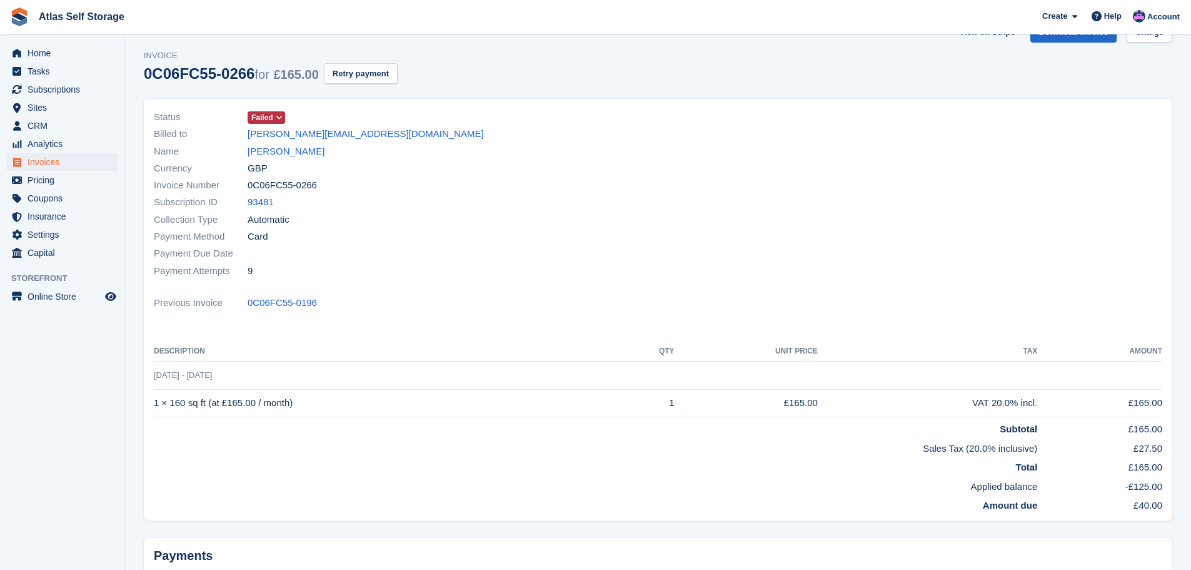
click at [306, 400] on td "1 × 160 sq ft (at £165.00 / month)" at bounding box center [388, 403] width 468 height 28
click at [284, 401] on td "1 × 160 sq ft (at £165.00 / month)" at bounding box center [388, 403] width 468 height 28
click at [213, 405] on td "1 × 160 sq ft (at £165.00 / month)" at bounding box center [388, 403] width 468 height 28
click at [518, 405] on td "1 × 160 sq ft (at £165.00 / month)" at bounding box center [388, 403] width 468 height 28
click at [748, 404] on td "£165.00" at bounding box center [746, 403] width 143 height 28
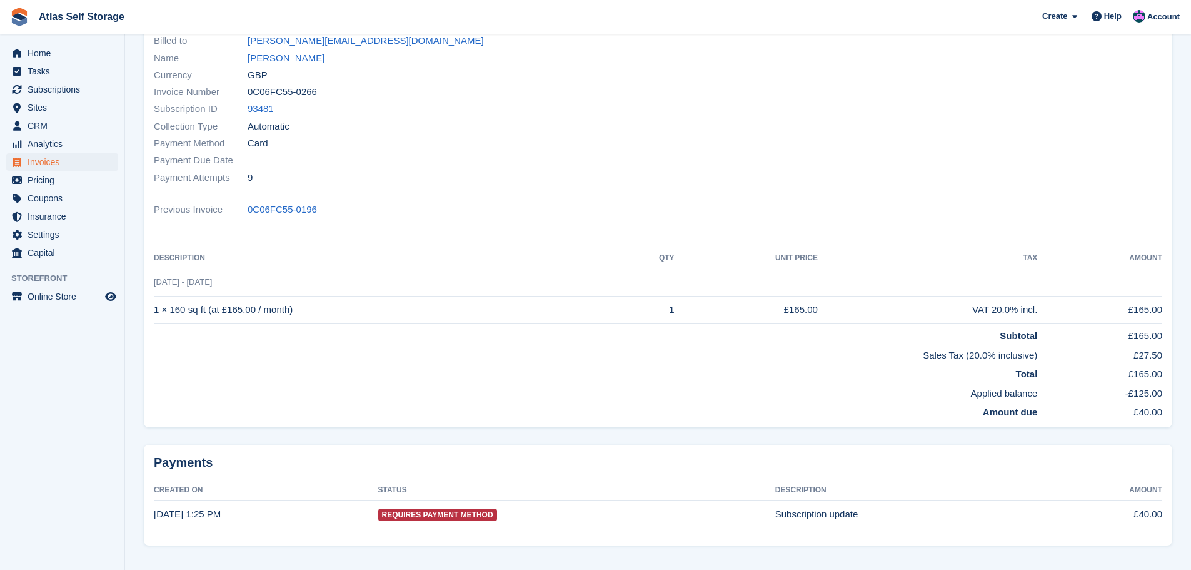
scroll to position [157, 0]
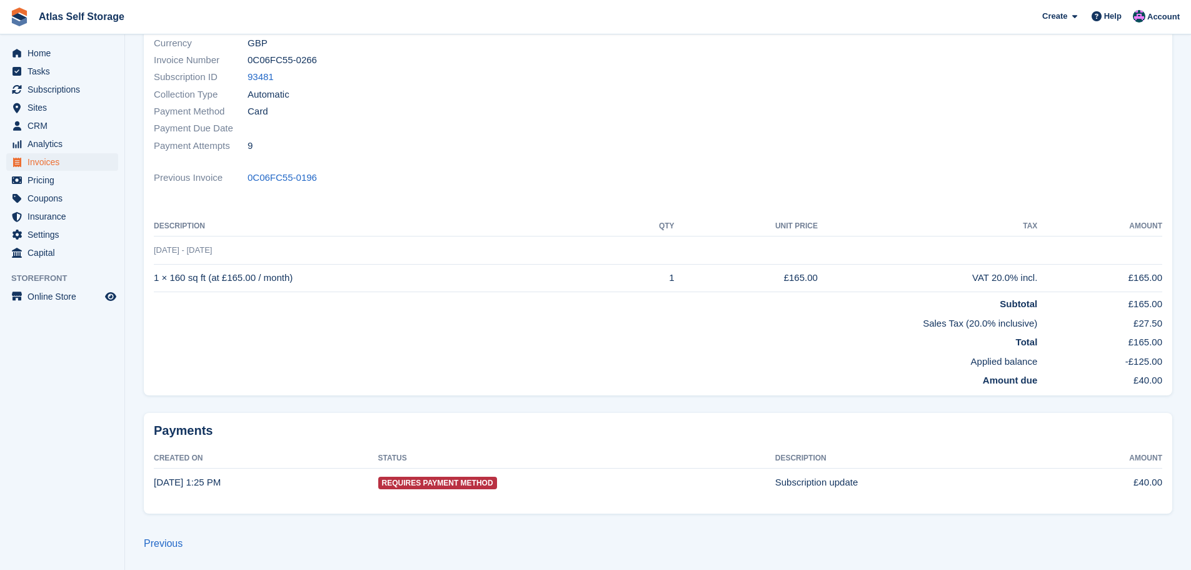
click at [206, 249] on td "1 Aug - 1 Sep" at bounding box center [658, 250] width 1008 height 28
click at [176, 248] on span "1 Aug - 1 Sep" at bounding box center [183, 249] width 58 height 9
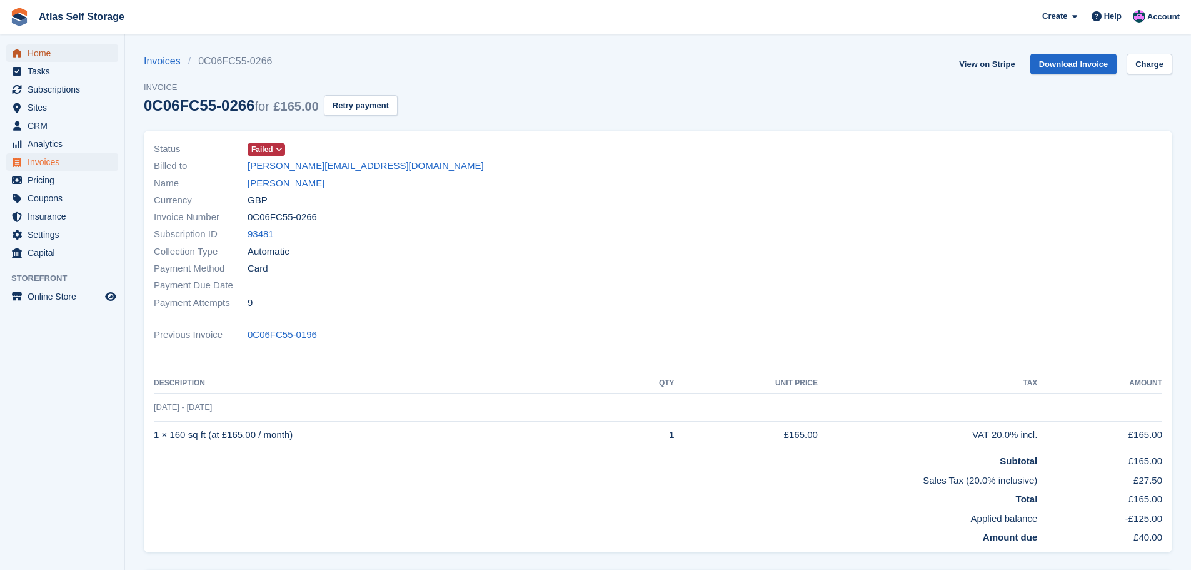
click at [42, 53] on span "Home" at bounding box center [65, 53] width 75 height 18
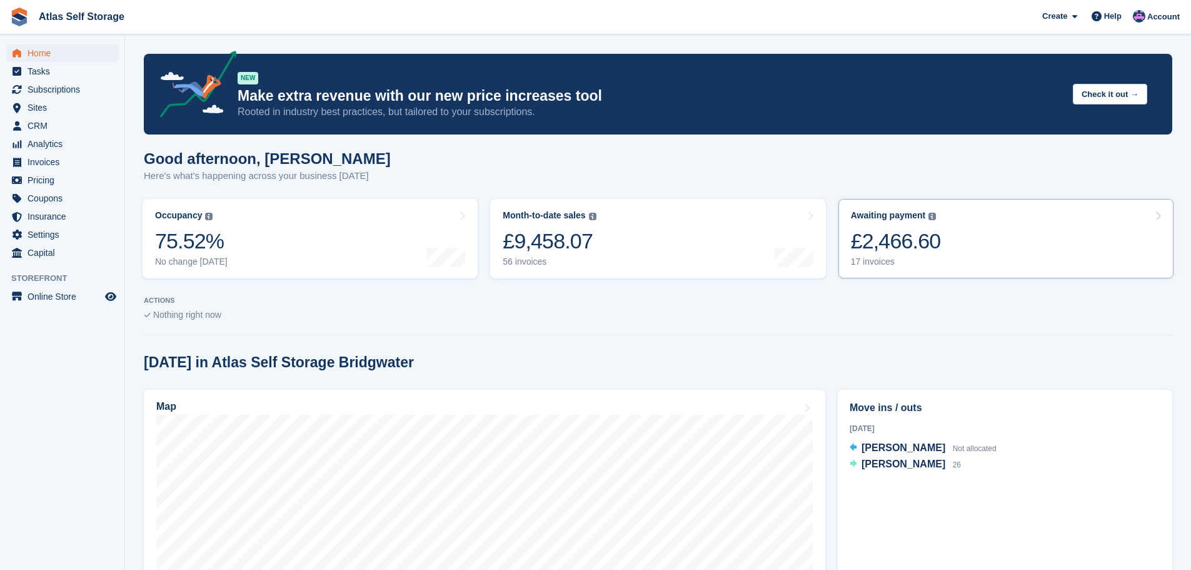
click at [864, 263] on div "17 invoices" at bounding box center [896, 261] width 90 height 11
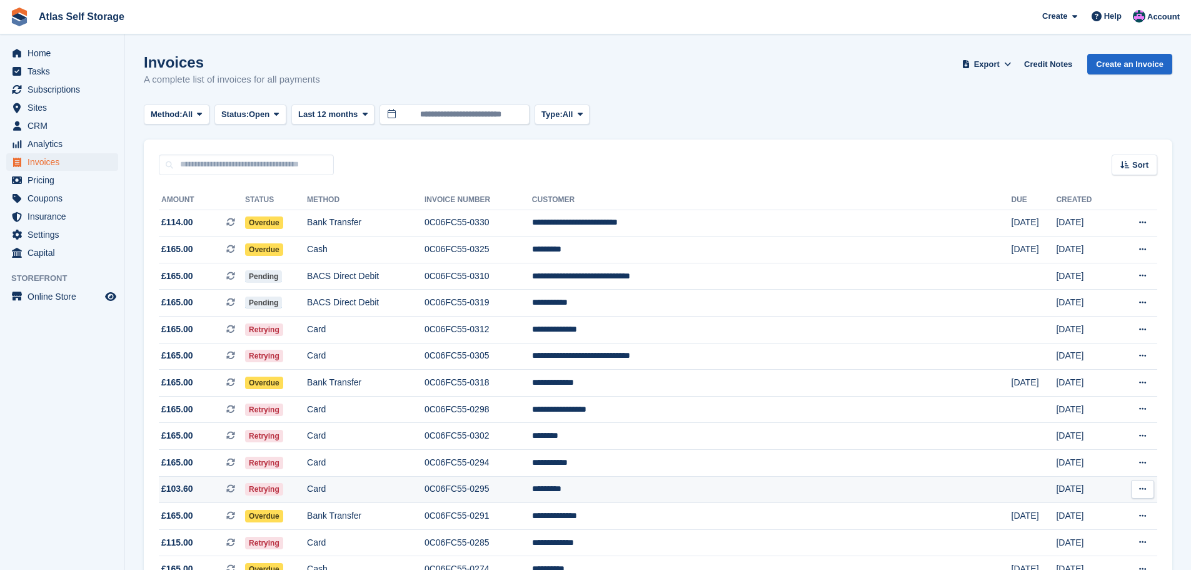
scroll to position [63, 0]
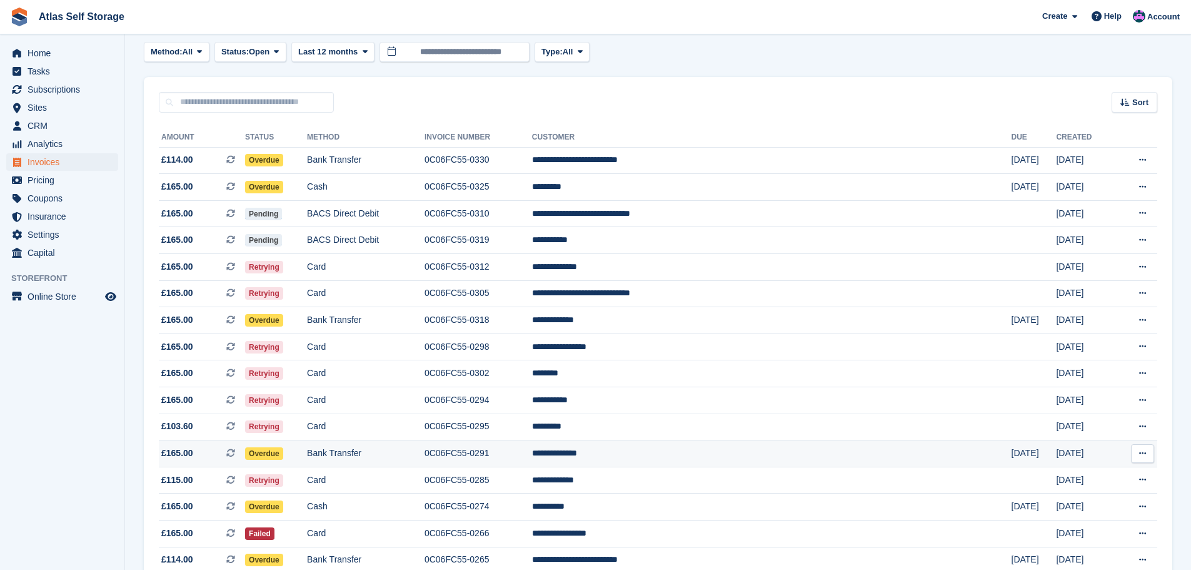
click at [712, 452] on td "**********" at bounding box center [772, 453] width 480 height 27
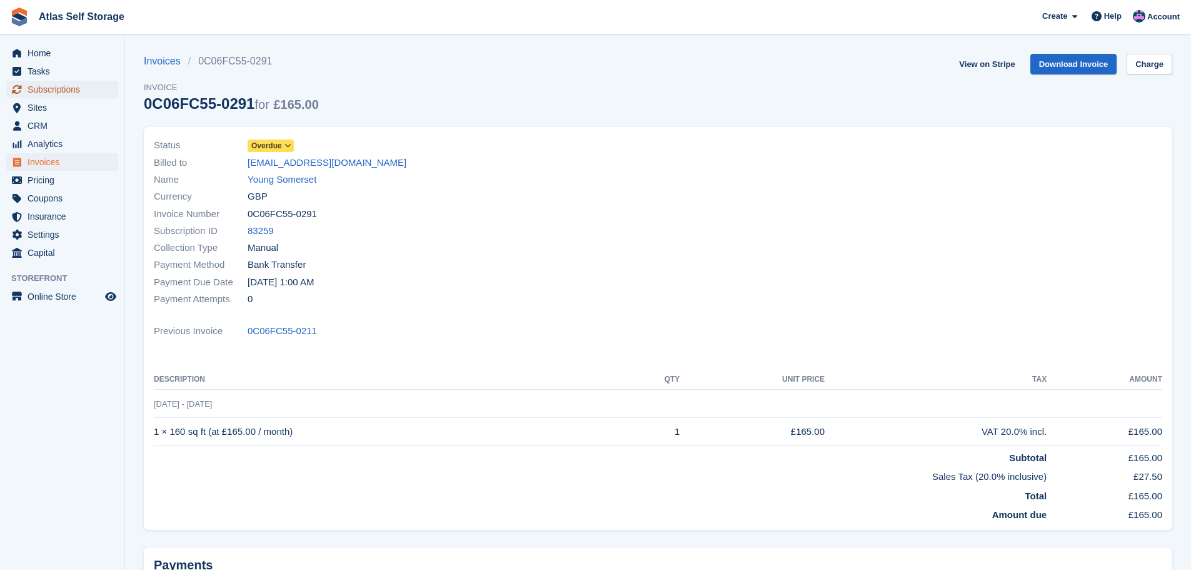
click at [49, 87] on span "Subscriptions" at bounding box center [65, 90] width 75 height 18
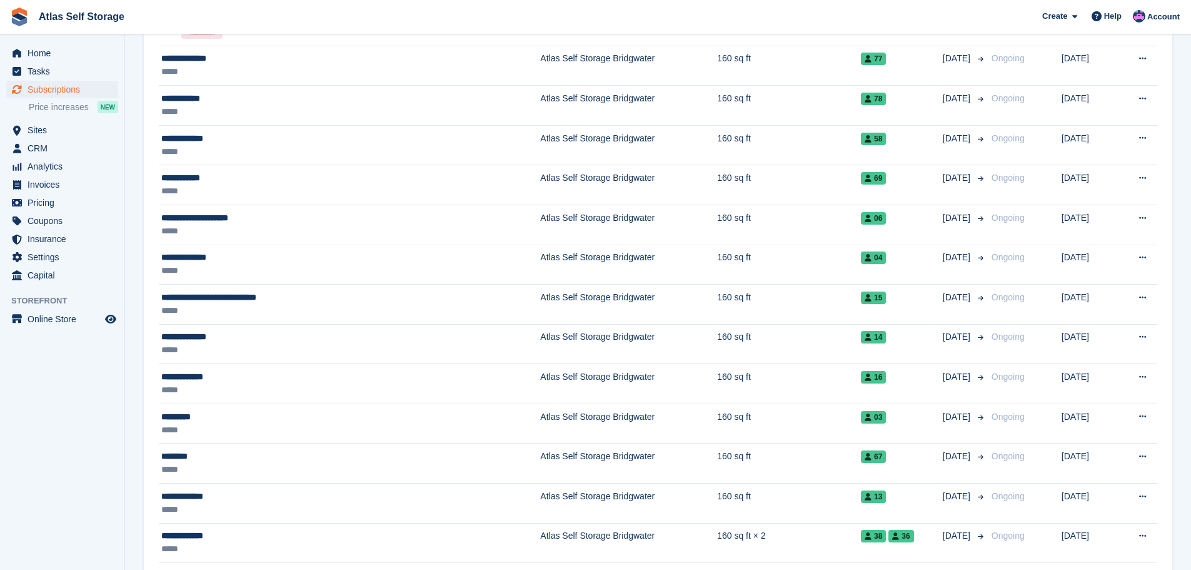
scroll to position [1188, 0]
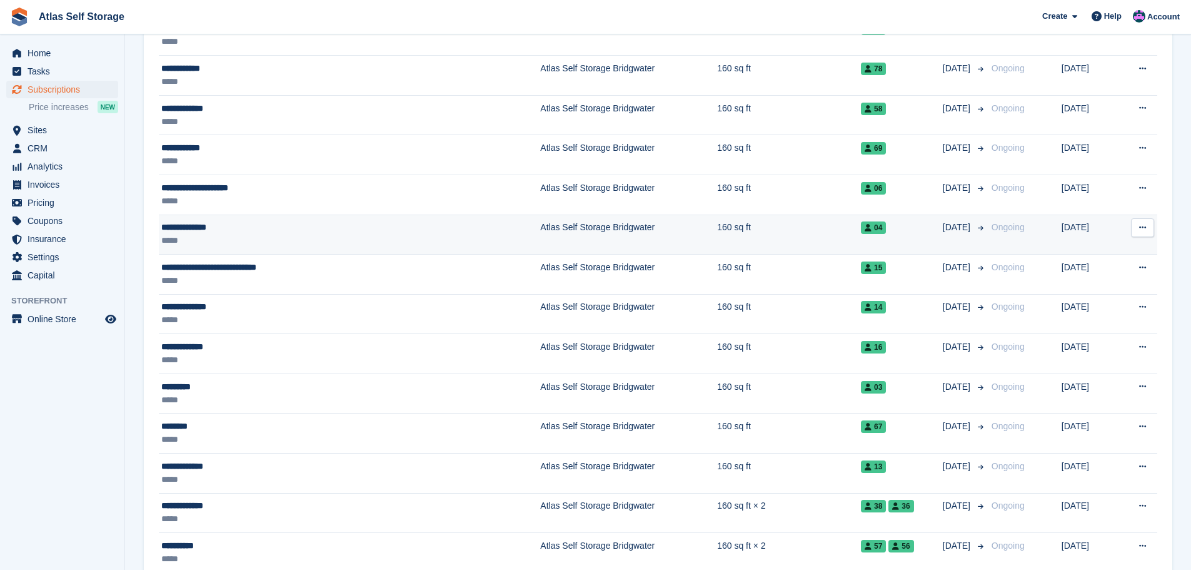
click at [540, 225] on td "Atlas Self Storage Bridgwater" at bounding box center [628, 234] width 177 height 40
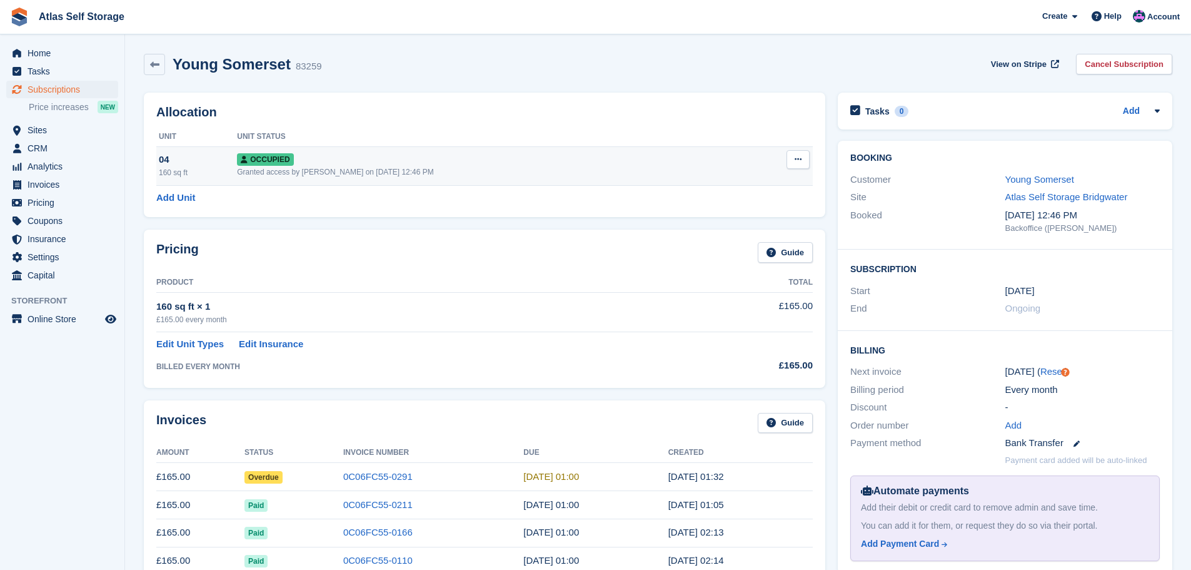
click at [799, 156] on icon at bounding box center [798, 159] width 7 height 8
click at [530, 168] on div "Granted access by Ryan Carroll on 25th Apr, 12:46 PM" at bounding box center [491, 171] width 508 height 11
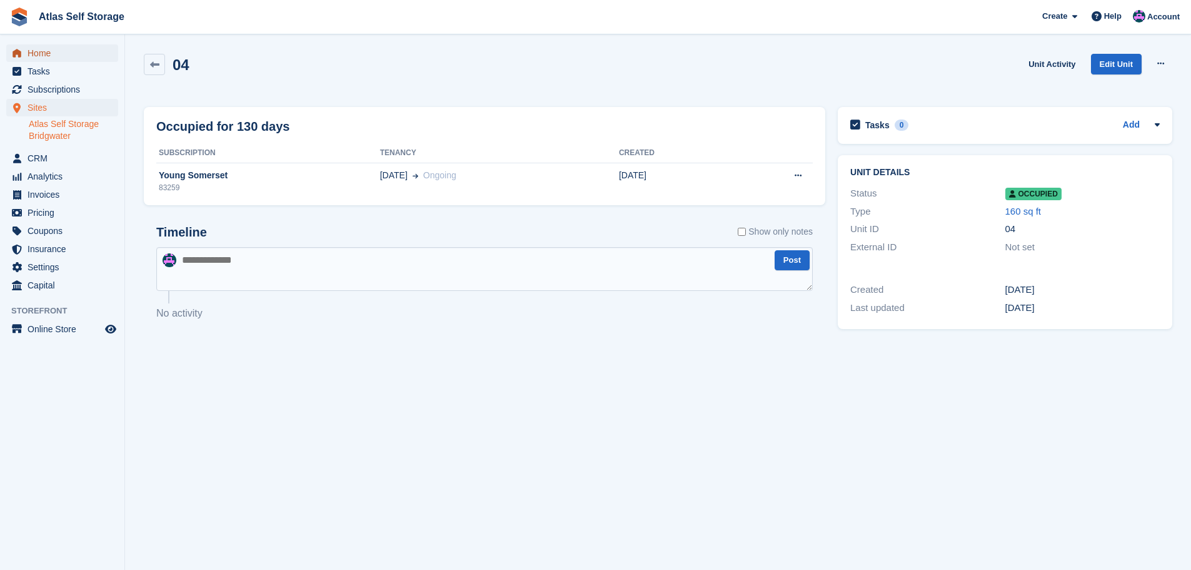
click at [41, 54] on span "Home" at bounding box center [65, 53] width 75 height 18
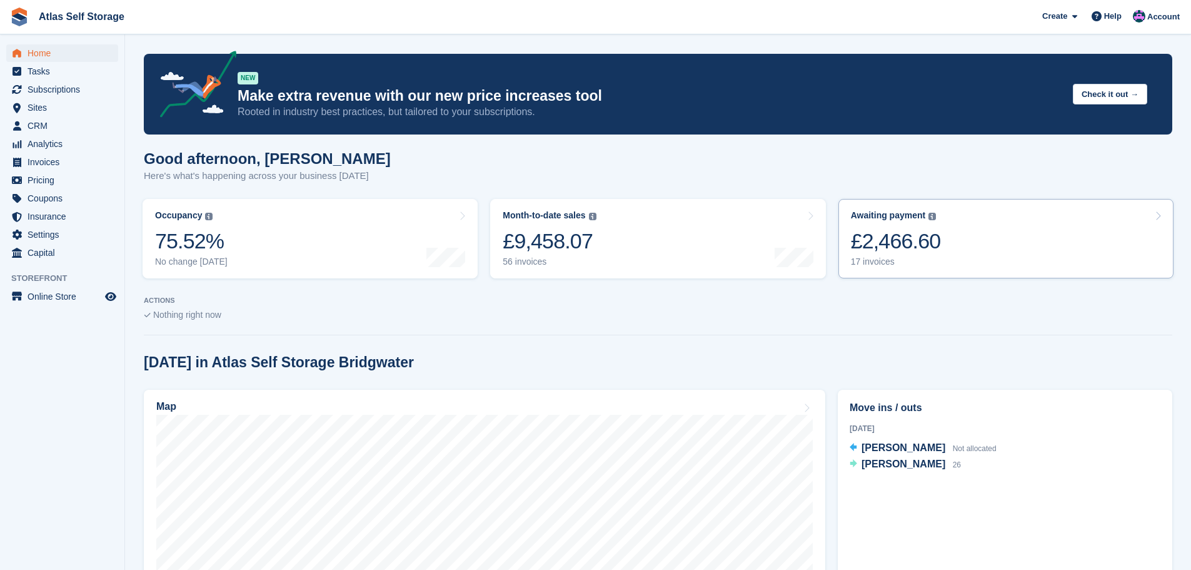
click at [870, 259] on div "17 invoices" at bounding box center [896, 261] width 90 height 11
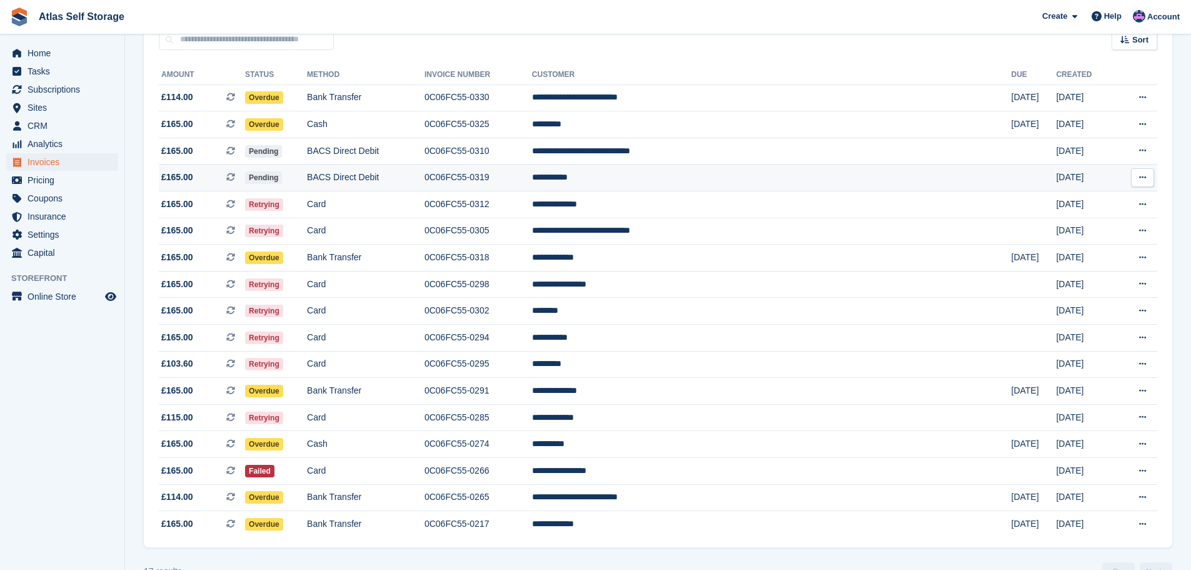
scroll to position [155, 0]
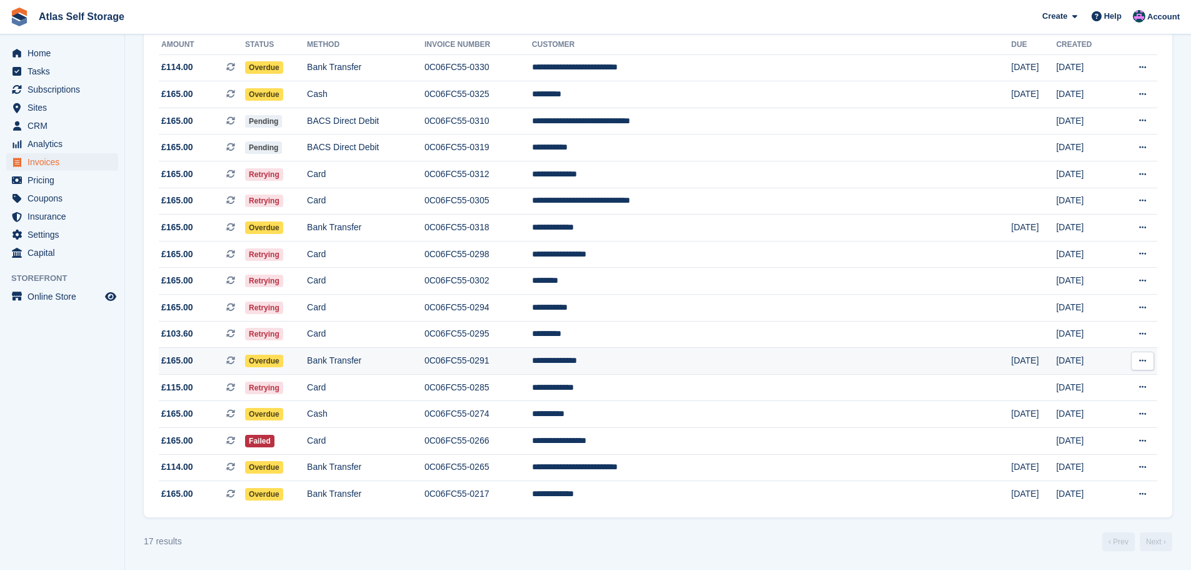
click at [1143, 359] on icon at bounding box center [1142, 360] width 7 height 8
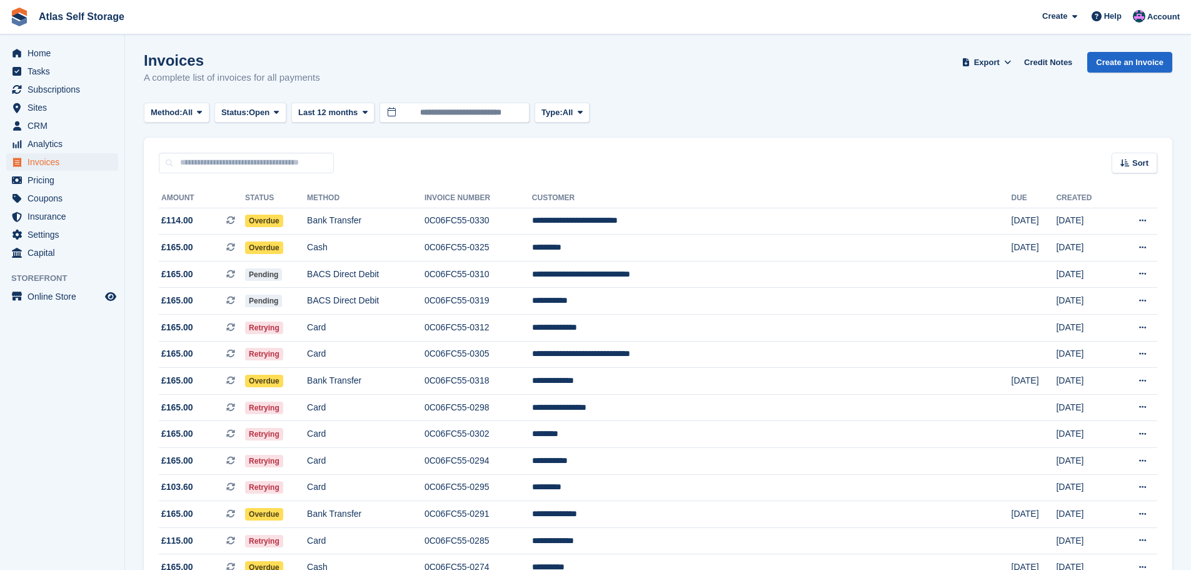
scroll to position [0, 0]
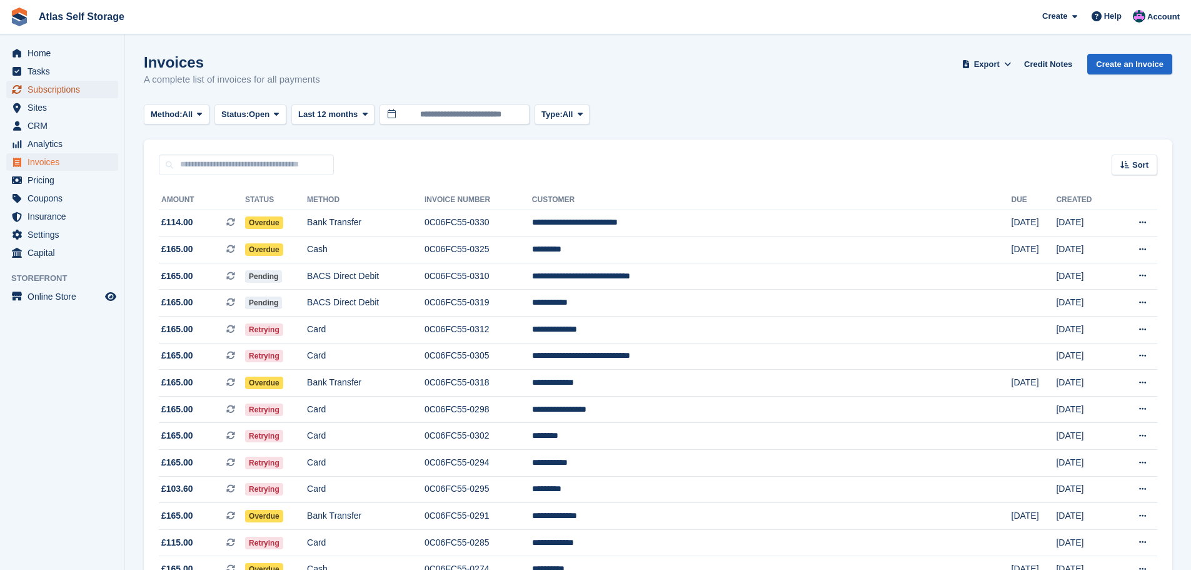
click at [59, 90] on span "Subscriptions" at bounding box center [65, 90] width 75 height 18
